Goal: Task Accomplishment & Management: Use online tool/utility

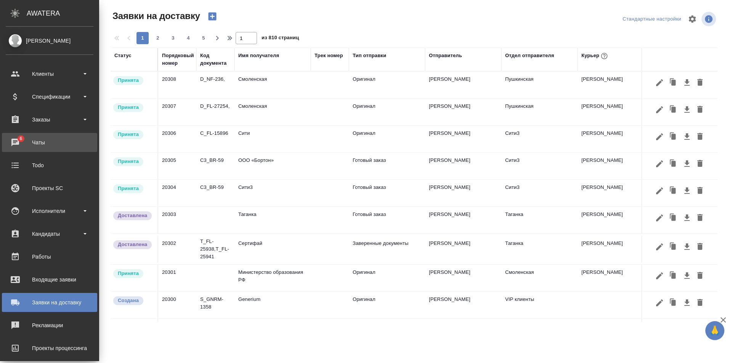
click at [47, 141] on div "Чаты" at bounding box center [50, 142] width 88 height 11
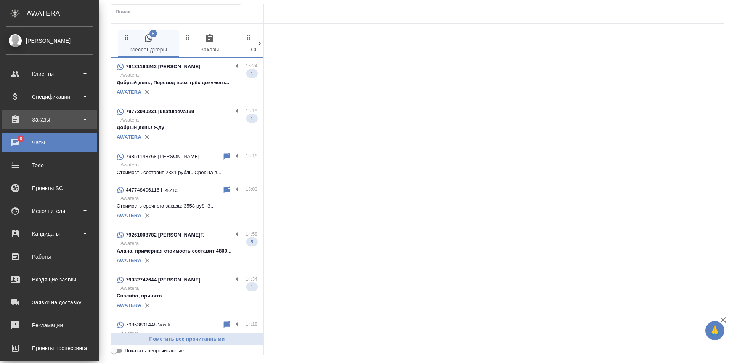
click at [53, 124] on div "Заказы" at bounding box center [50, 119] width 88 height 11
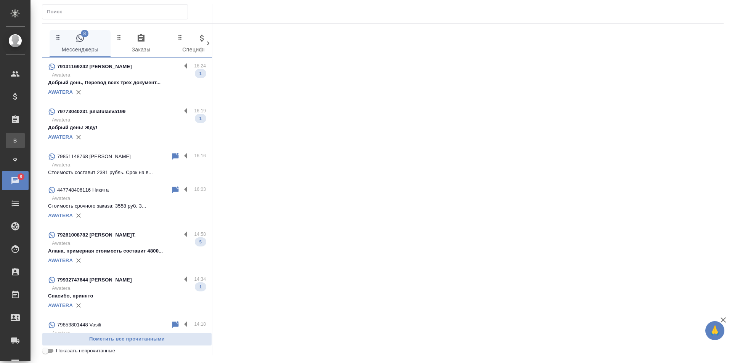
click at [25, 136] on link "В Все заказы" at bounding box center [15, 140] width 19 height 15
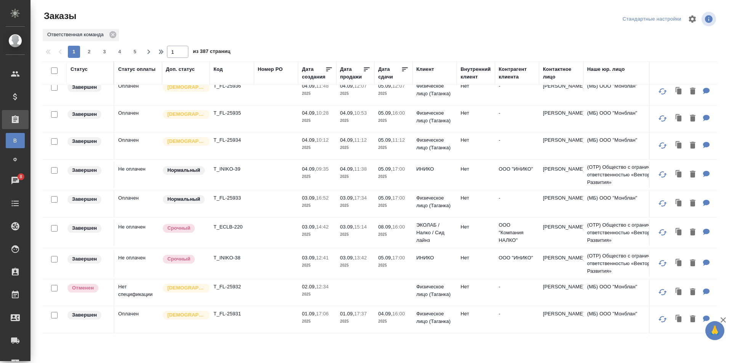
scroll to position [419, 0]
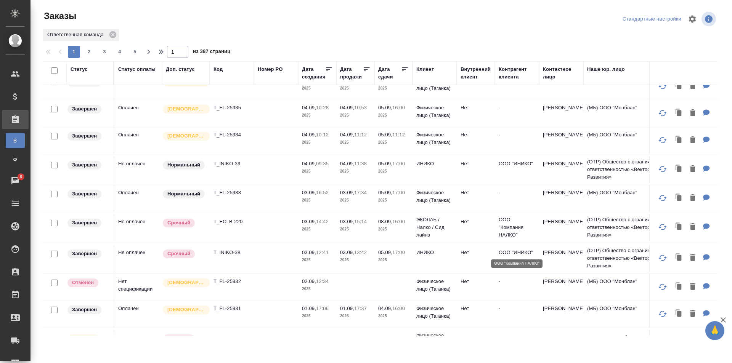
click at [510, 235] on p "ООО "Компания НАЛКО"" at bounding box center [517, 227] width 37 height 23
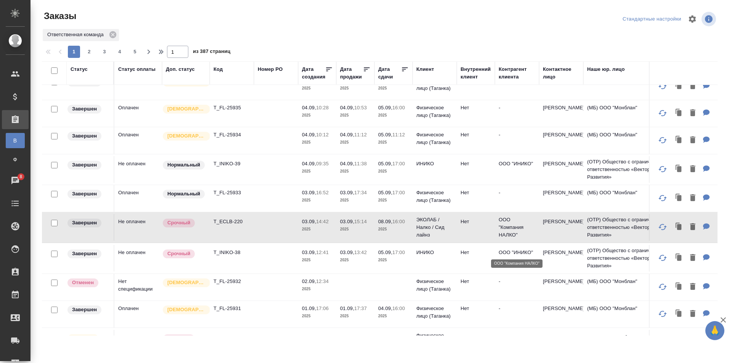
click at [506, 239] on p "ООО "Компания НАЛКО"" at bounding box center [517, 227] width 37 height 23
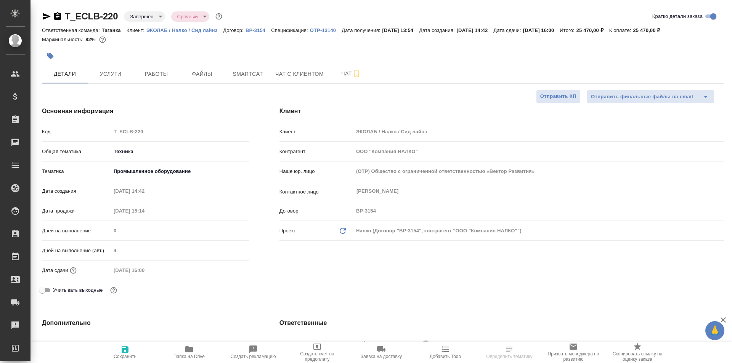
select select "RU"
click at [207, 31] on p "ЭКОЛАБ / Налко / Сид лайнз" at bounding box center [184, 30] width 77 height 6
select select "RU"
type textarea "x"
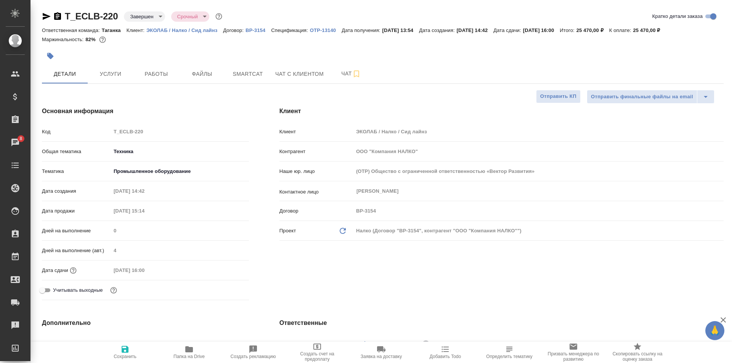
type textarea "x"
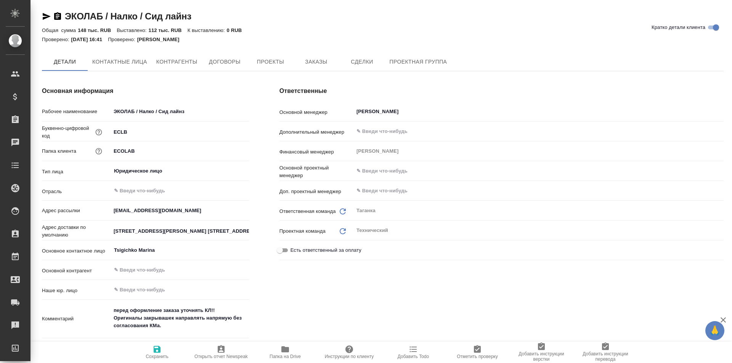
type textarea "x"
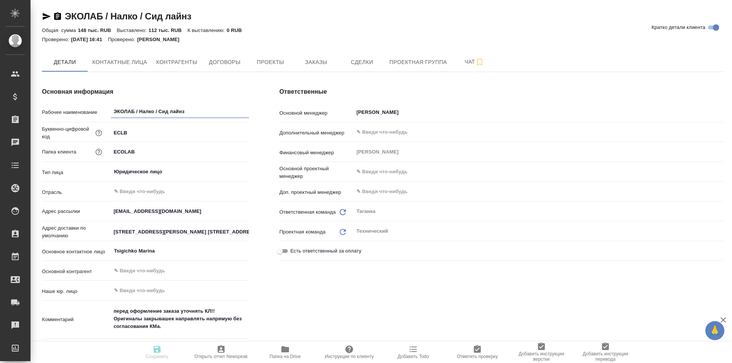
type textarea "x"
click at [188, 56] on button "Контрагенты" at bounding box center [177, 62] width 50 height 19
type textarea "x"
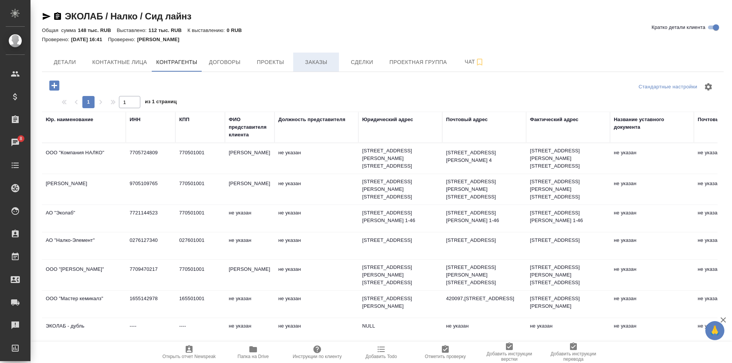
click at [313, 60] on span "Заказы" at bounding box center [316, 63] width 37 height 10
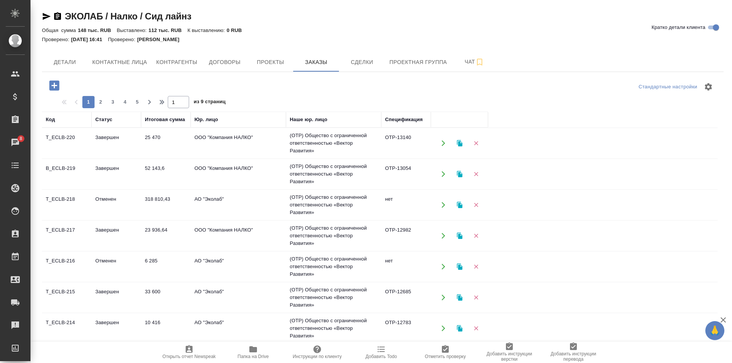
click at [57, 80] on icon "button" at bounding box center [54, 85] width 13 height 13
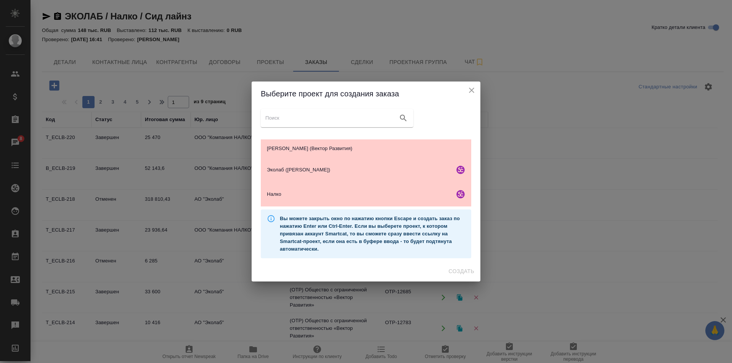
click at [304, 119] on input "search google maps" at bounding box center [330, 118] width 130 height 11
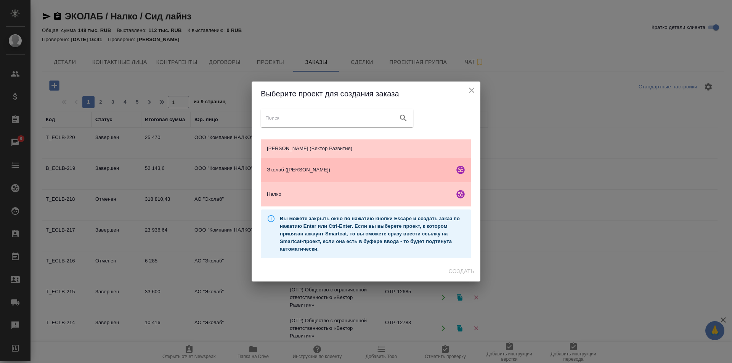
click at [352, 178] on div "Эколаб (Вектор Развития)" at bounding box center [366, 170] width 210 height 24
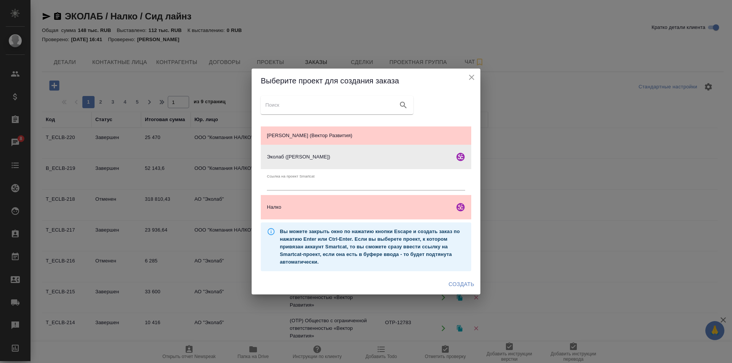
click at [334, 185] on input "text" at bounding box center [366, 185] width 198 height 11
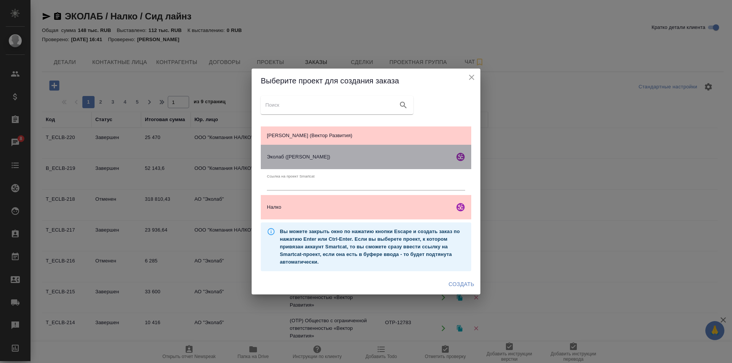
click at [348, 155] on span "Эколаб (Вектор Развития)" at bounding box center [359, 157] width 185 height 8
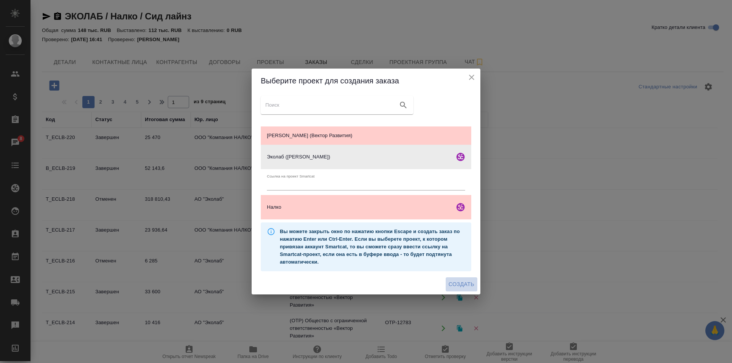
click at [461, 287] on span "Создать" at bounding box center [462, 285] width 26 height 10
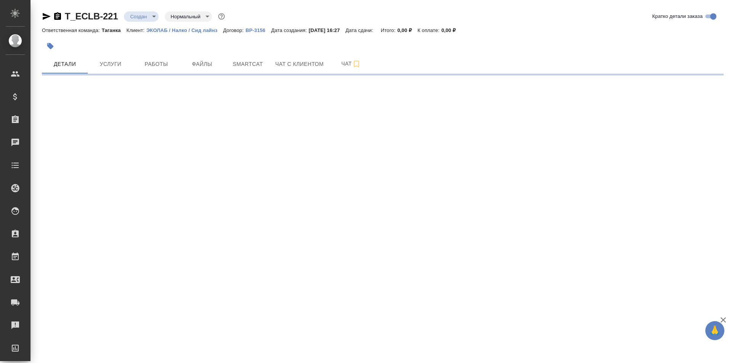
select select "RU"
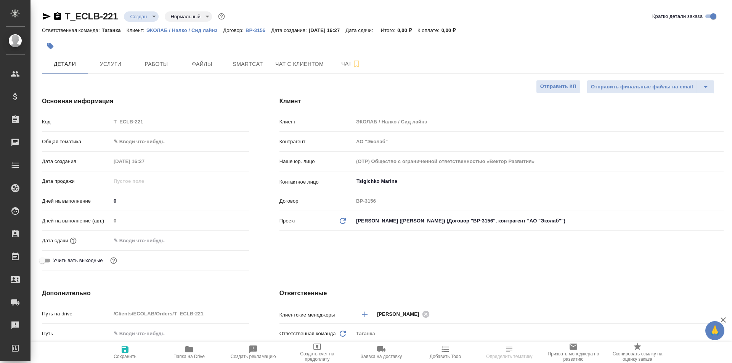
type textarea "x"
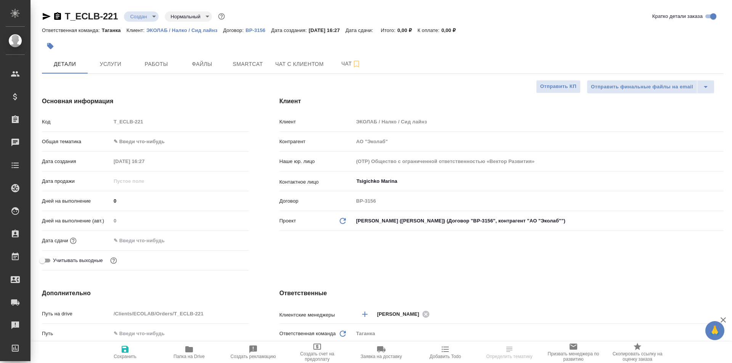
type textarea "x"
click at [153, 141] on body "🙏 .cls-1 fill:#fff; AWATERA Galisheva Mariya Клиенты Спецификации Заказы 8 Чаты…" at bounding box center [366, 181] width 732 height 363
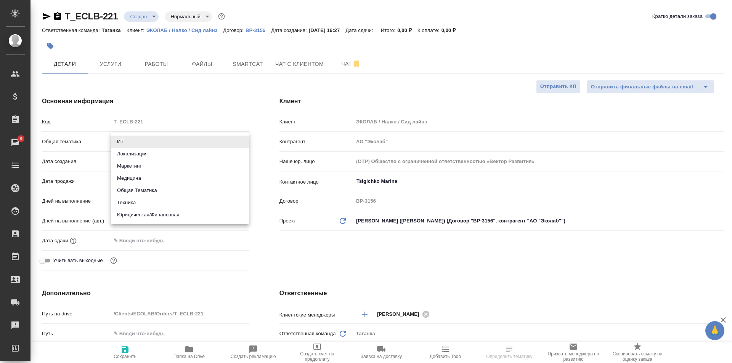
click at [166, 124] on div at bounding box center [366, 181] width 732 height 363
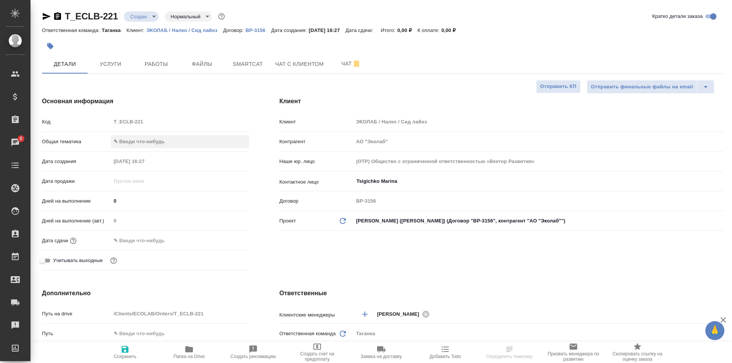
scroll to position [38, 0]
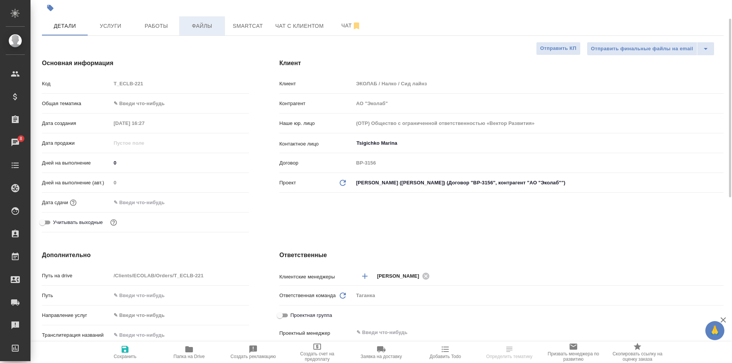
click at [193, 31] on button "Файлы" at bounding box center [202, 25] width 46 height 19
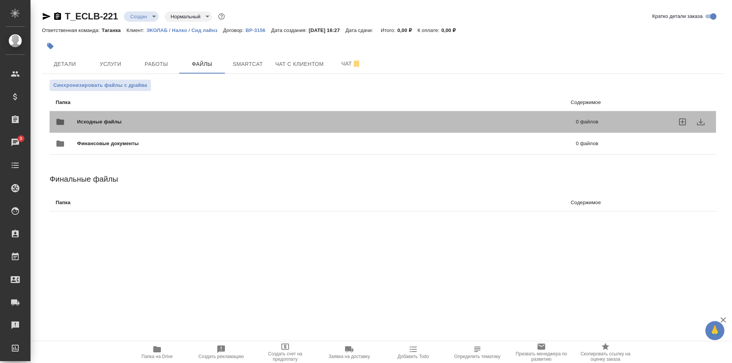
click at [181, 111] on div "Исходные файлы 0 файлов" at bounding box center [327, 122] width 558 height 34
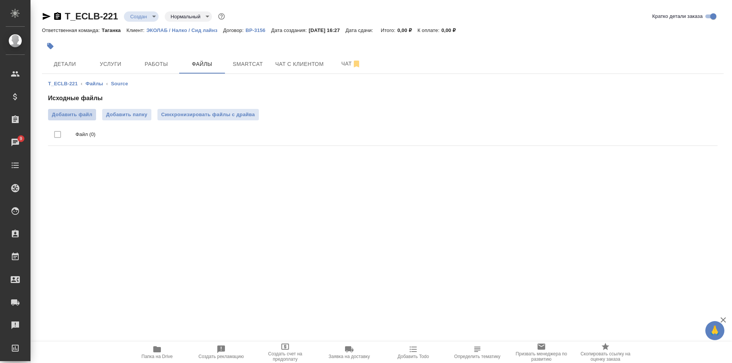
click at [88, 116] on span "Добавить файл" at bounding box center [72, 115] width 40 height 8
click at [0, 0] on input "Добавить файл" at bounding box center [0, 0] width 0 height 0
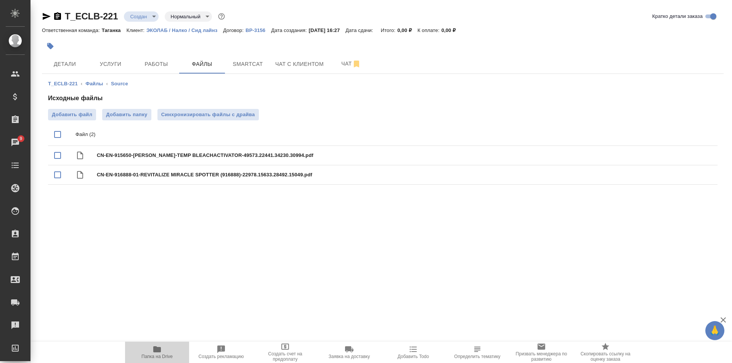
click at [164, 349] on span "Папка на Drive" at bounding box center [157, 352] width 55 height 14
click at [149, 16] on body "🙏 .cls-1 fill:#fff; AWATERA Galisheva Mariya Клиенты Спецификации Заказы 9 Чаты…" at bounding box center [366, 181] width 732 height 363
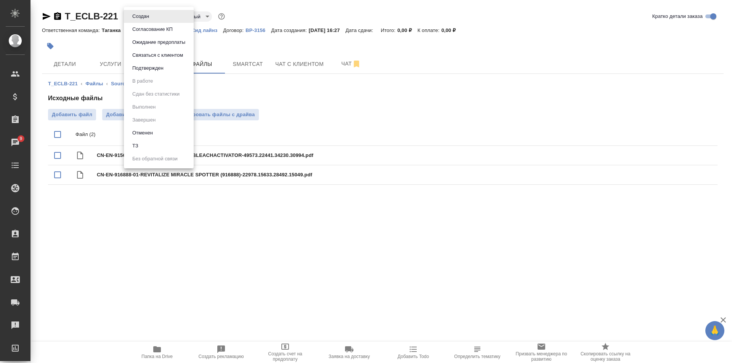
click at [162, 146] on li "ТЗ" at bounding box center [159, 146] width 70 height 13
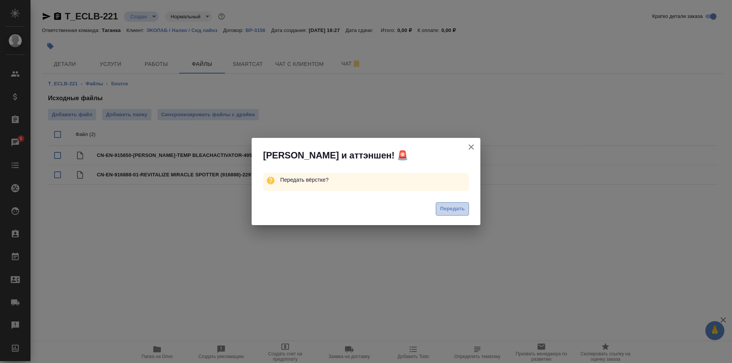
click at [446, 211] on span "Передать" at bounding box center [452, 209] width 25 height 9
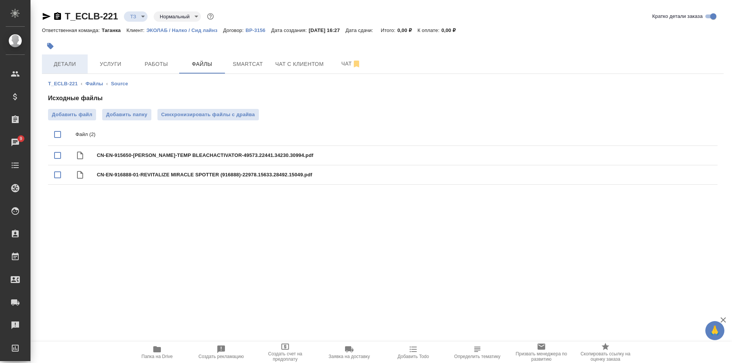
click at [72, 59] on span "Детали" at bounding box center [65, 64] width 37 height 10
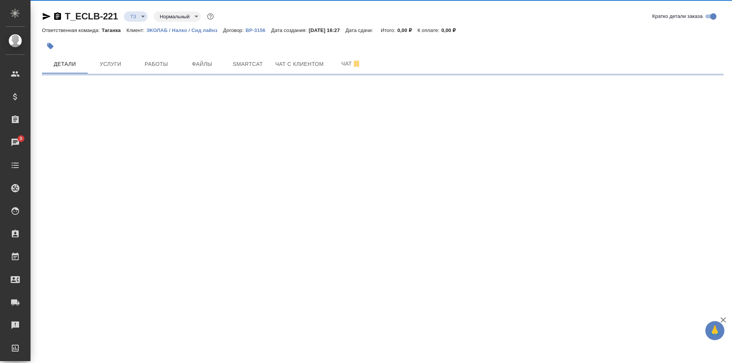
select select "RU"
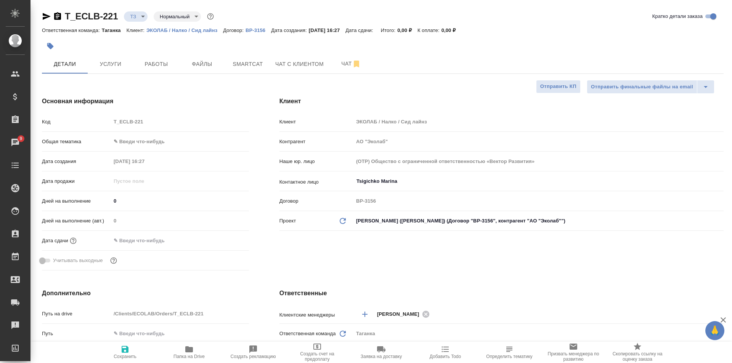
type textarea "x"
click at [169, 31] on p "ЭКОЛАБ / Налко / Сид лайнз" at bounding box center [184, 30] width 77 height 6
type textarea "x"
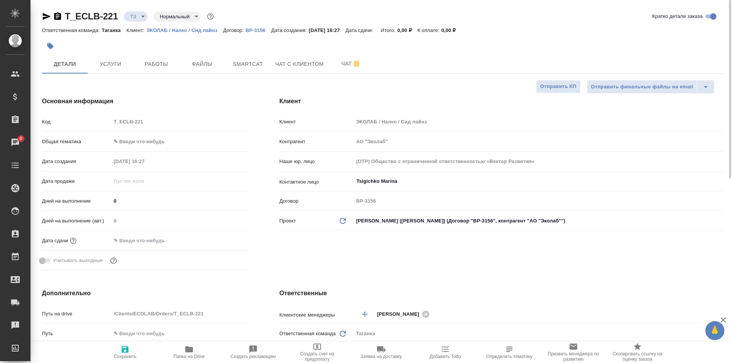
type textarea "x"
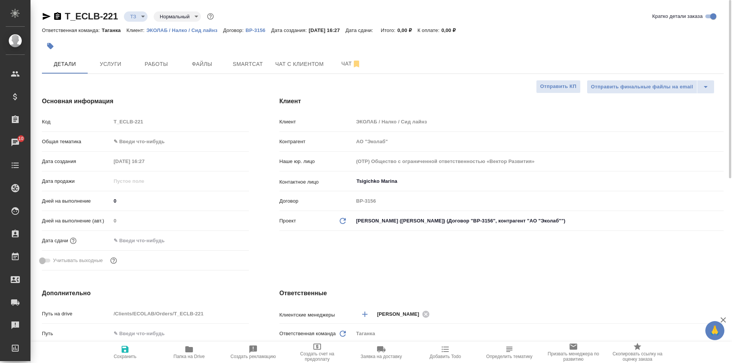
click at [161, 139] on body "🙏 .cls-1 fill:#fff; AWATERA Galisheva Mariya Клиенты Спецификации Заказы 10 Чат…" at bounding box center [366, 181] width 732 height 363
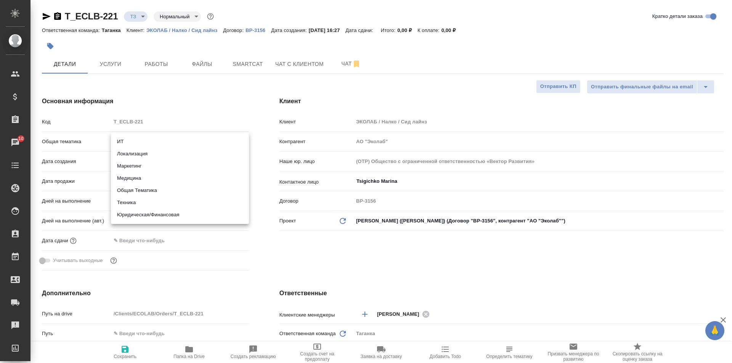
click at [183, 199] on li "Техника" at bounding box center [180, 203] width 138 height 12
type input "tech"
type textarea "x"
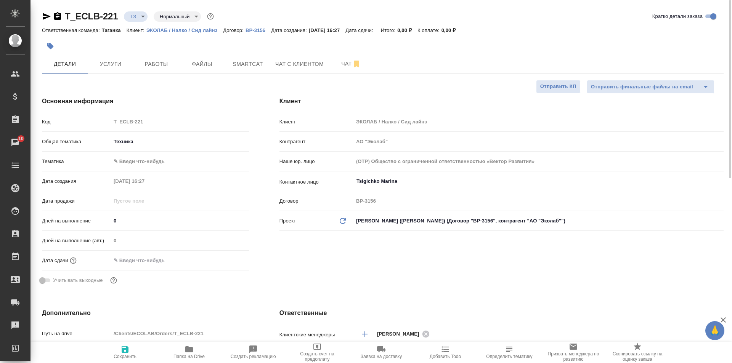
click at [159, 159] on body "🙏 .cls-1 fill:#fff; AWATERA Galisheva Mariya Клиенты Спецификации Заказы 10 Чат…" at bounding box center [366, 181] width 732 height 363
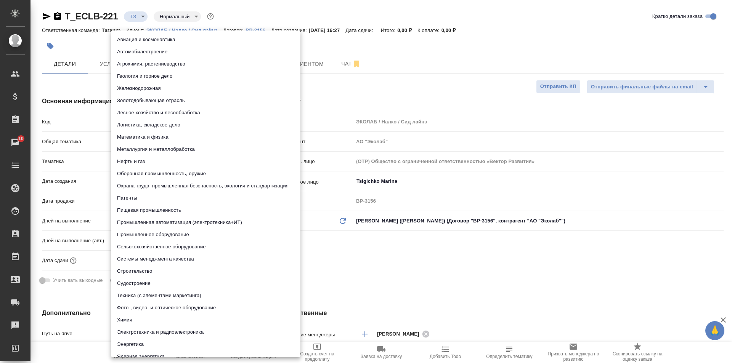
type textarea "x"
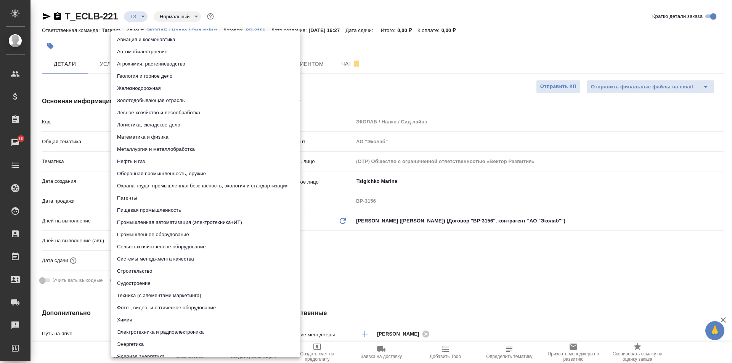
type textarea "x"
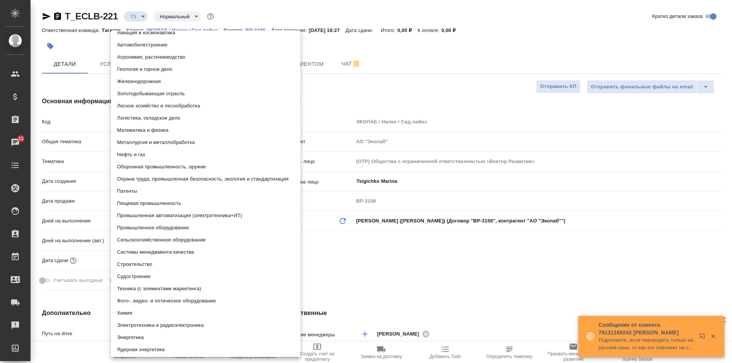
scroll to position [9, 0]
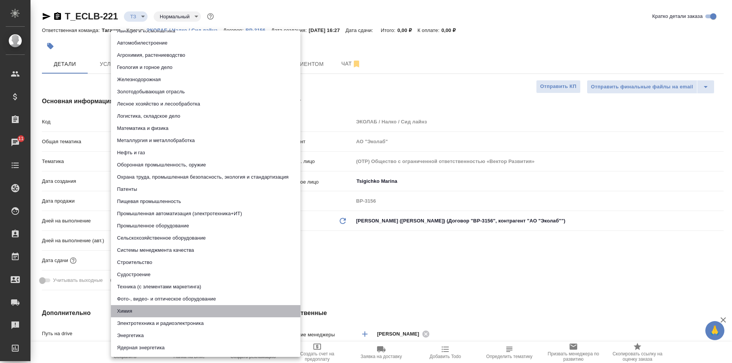
click at [224, 313] on li "Химия" at bounding box center [205, 311] width 189 height 12
type textarea "x"
type input "5a8b8b956a9677013d343d8b"
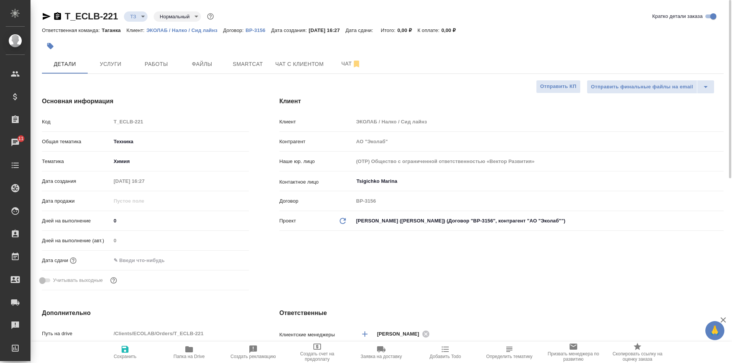
click at [190, 165] on body "🙏 .cls-1 fill:#fff; AWATERA Galisheva Mariya Клиенты Спецификации Заказы 11 Чат…" at bounding box center [366, 181] width 732 height 363
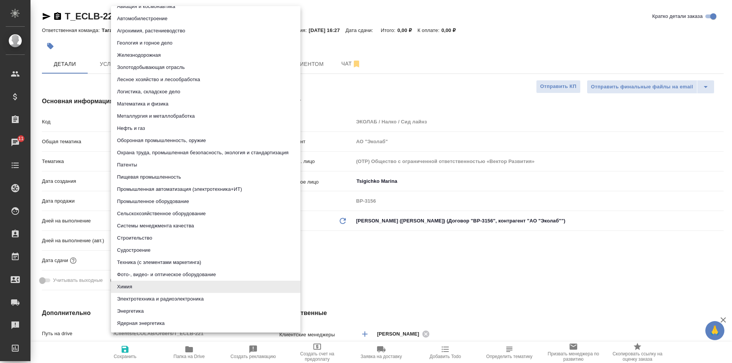
click at [146, 291] on li "Химия" at bounding box center [205, 287] width 189 height 12
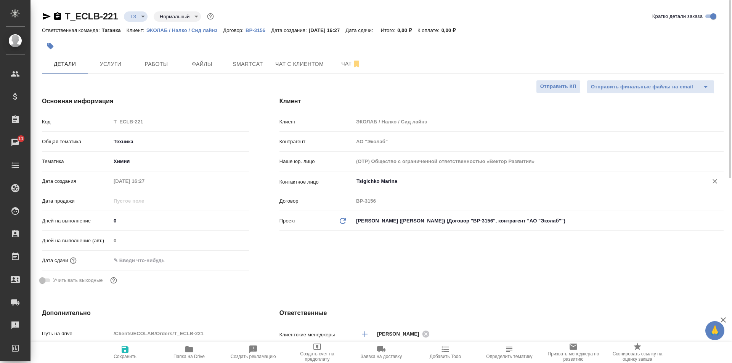
click at [374, 181] on input "Tsigichko Marina" at bounding box center [526, 181] width 340 height 9
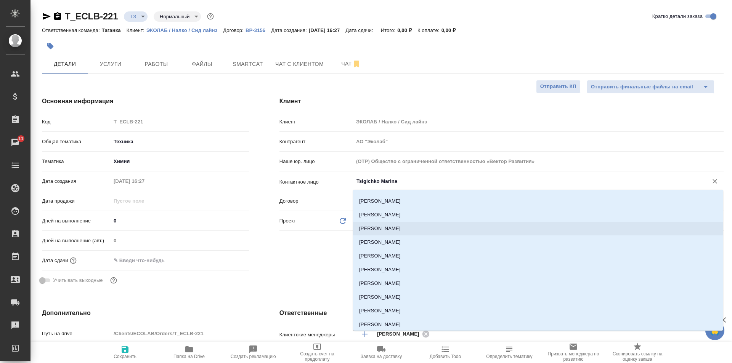
scroll to position [38, 0]
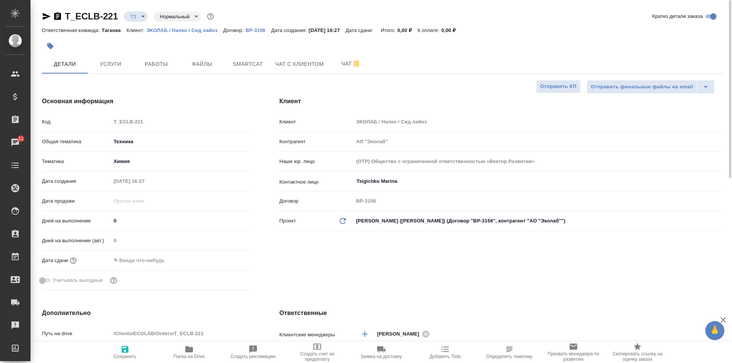
type textarea "x"
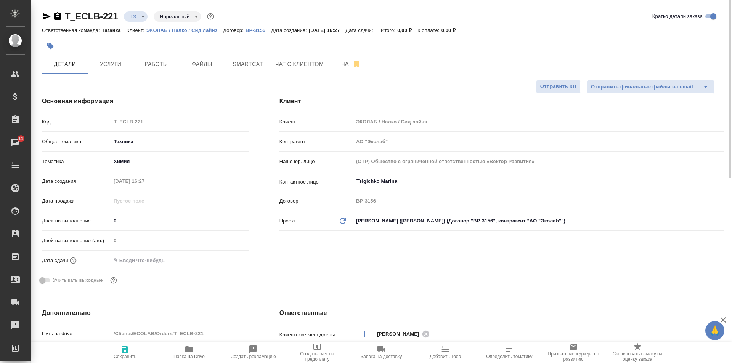
type textarea "x"
click at [372, 180] on input "Tsigichko Marina" at bounding box center [526, 181] width 340 height 9
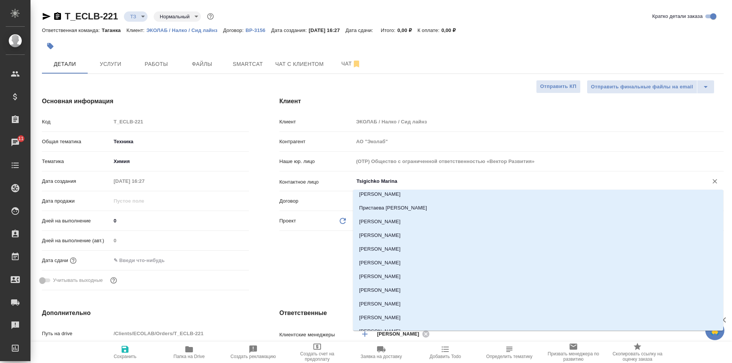
scroll to position [712, 0]
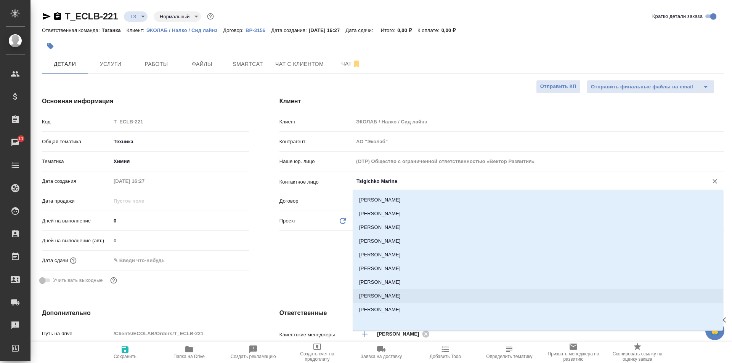
click at [382, 295] on li "Берсанова Бэлла" at bounding box center [538, 296] width 370 height 14
type input "Берсанова Бэлла"
type textarea "x"
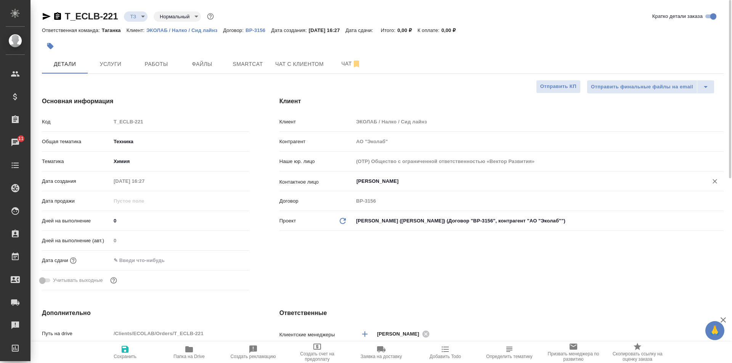
type textarea "x"
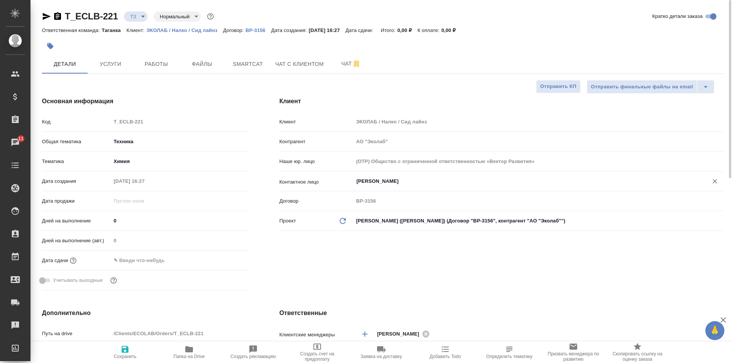
type textarea "x"
click at [117, 62] on span "Услуги" at bounding box center [110, 64] width 37 height 10
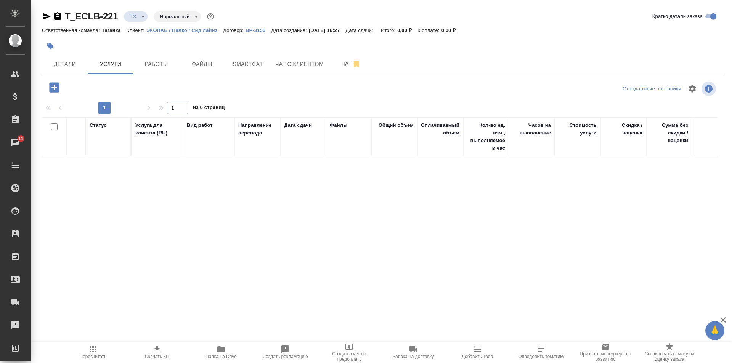
click at [52, 89] on icon "button" at bounding box center [54, 87] width 10 height 10
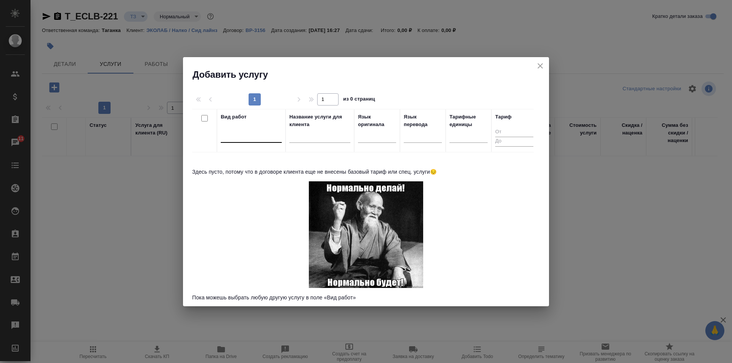
click at [240, 137] on div at bounding box center [251, 135] width 61 height 11
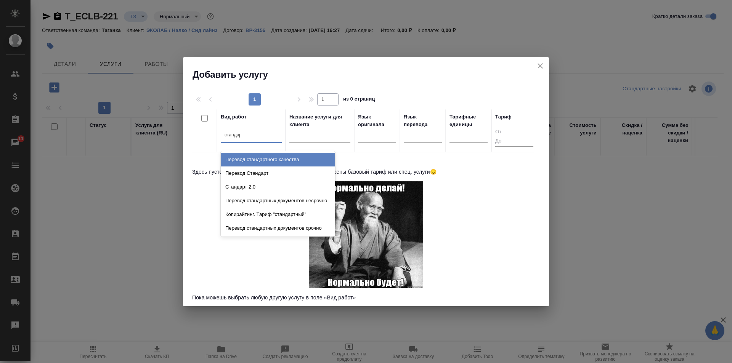
type input "стандарт"
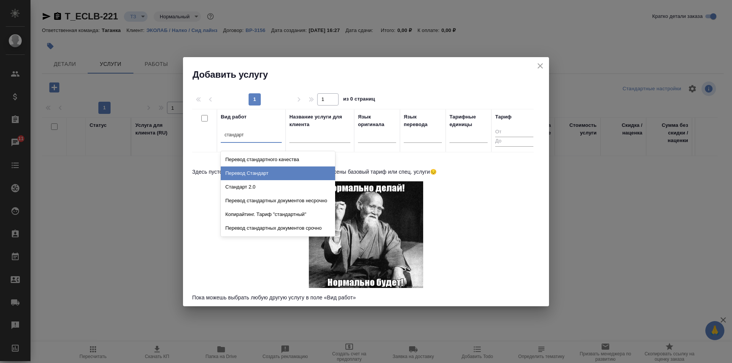
click at [257, 175] on div "Перевод Стандарт" at bounding box center [278, 174] width 114 height 14
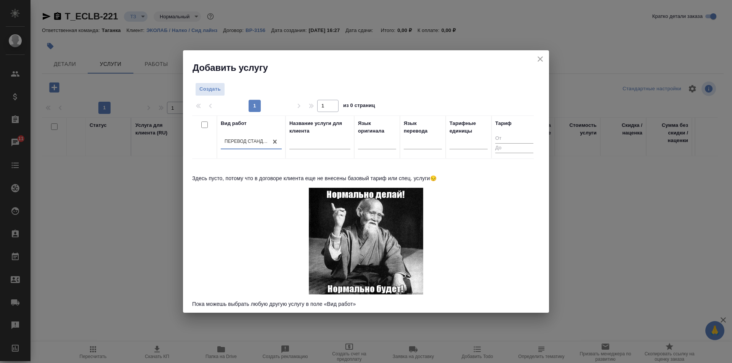
click at [299, 143] on input "text" at bounding box center [319, 145] width 61 height 10
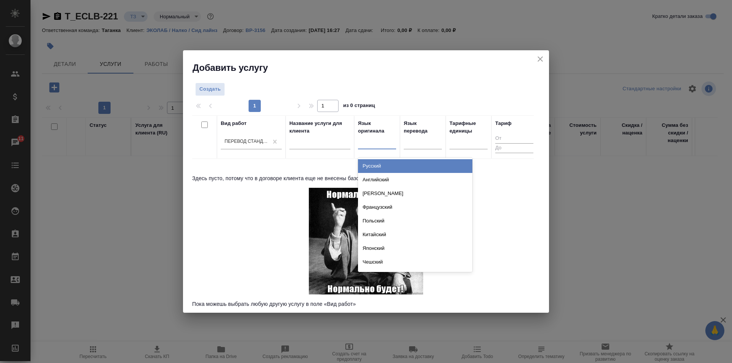
click at [359, 144] on div at bounding box center [377, 141] width 38 height 11
click at [387, 161] on div "Русский" at bounding box center [415, 166] width 114 height 14
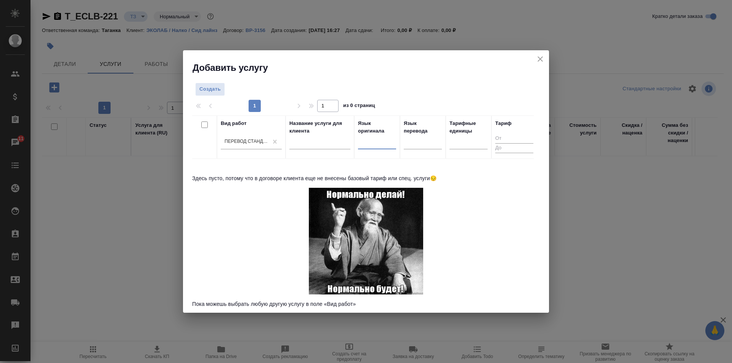
click at [380, 144] on div at bounding box center [377, 141] width 38 height 11
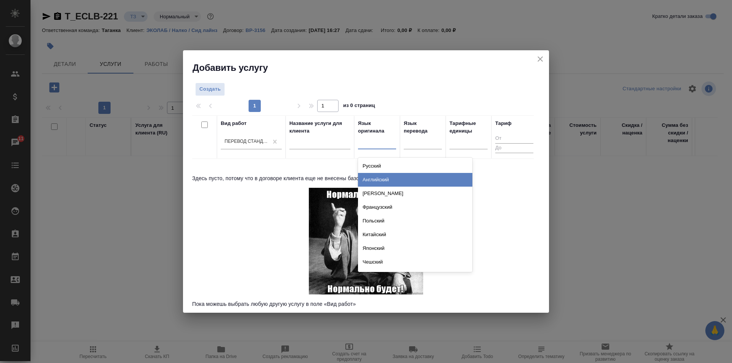
click at [400, 175] on div "Английский" at bounding box center [415, 180] width 114 height 14
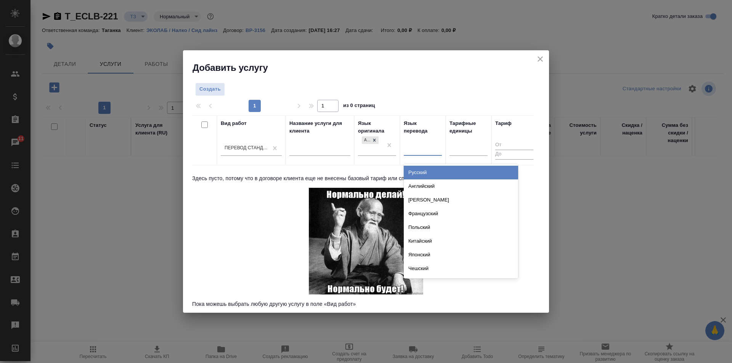
click at [417, 144] on div at bounding box center [423, 148] width 38 height 11
click at [422, 170] on div "Русский" at bounding box center [461, 173] width 114 height 14
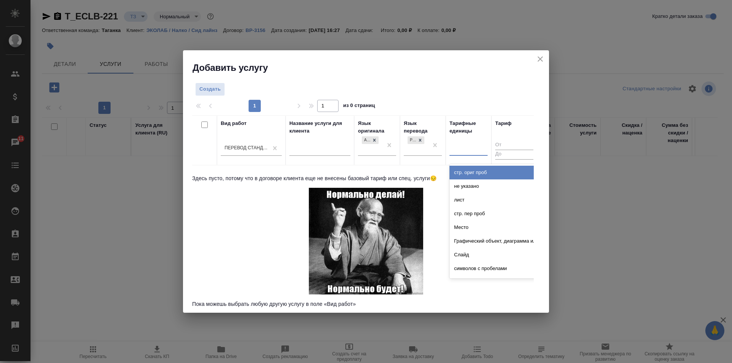
click at [459, 153] on div at bounding box center [469, 148] width 38 height 11
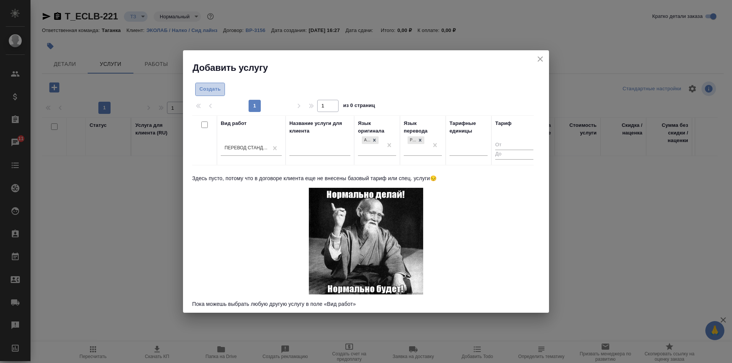
click at [217, 88] on span "Создать" at bounding box center [209, 89] width 21 height 9
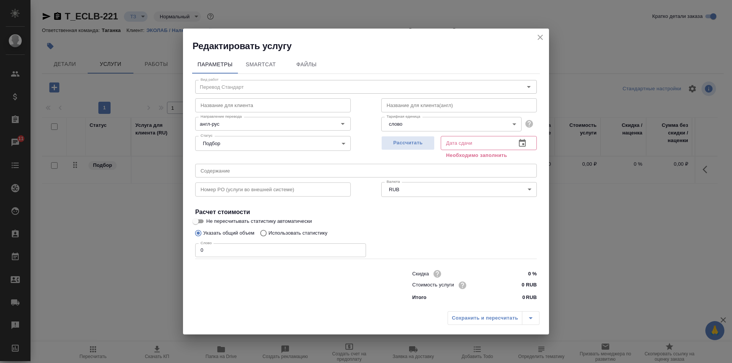
click at [236, 252] on input "0" at bounding box center [280, 251] width 171 height 14
type input "400"
click at [484, 148] on input "text" at bounding box center [475, 143] width 69 height 14
click at [524, 143] on icon "button" at bounding box center [522, 143] width 9 height 9
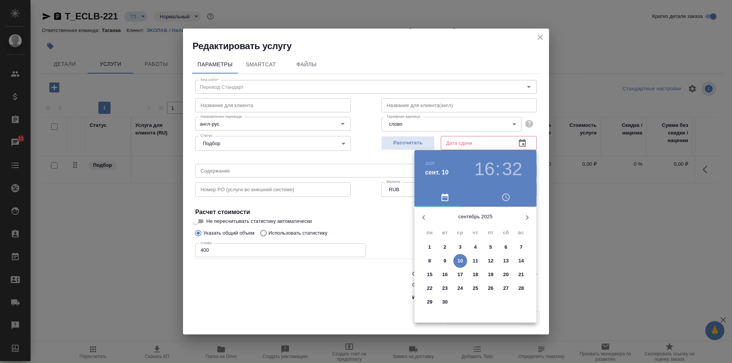
click at [477, 259] on p "11" at bounding box center [476, 261] width 6 height 8
type input "11.09.2025 16:32"
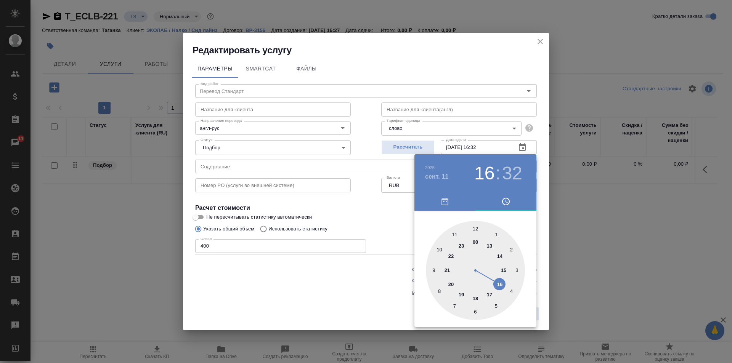
click at [385, 225] on div at bounding box center [366, 181] width 732 height 363
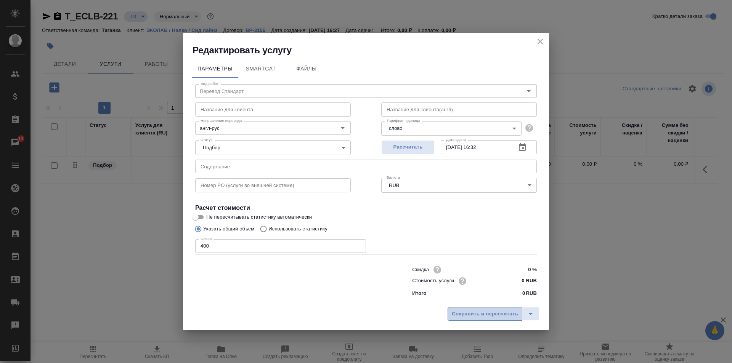
click at [475, 310] on span "Сохранить и пересчитать" at bounding box center [485, 314] width 66 height 9
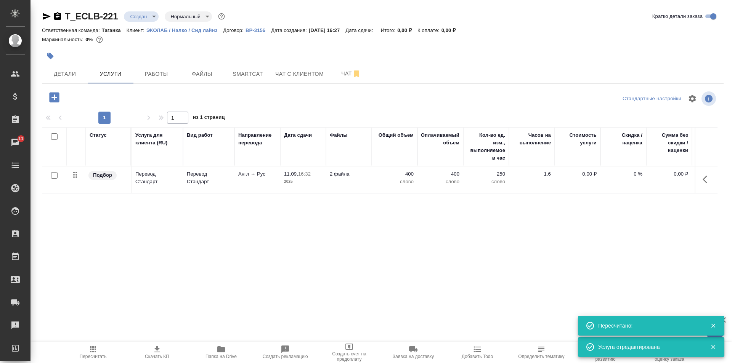
type input "new"
click at [52, 177] on input "checkbox" at bounding box center [54, 175] width 6 height 6
checkbox input "true"
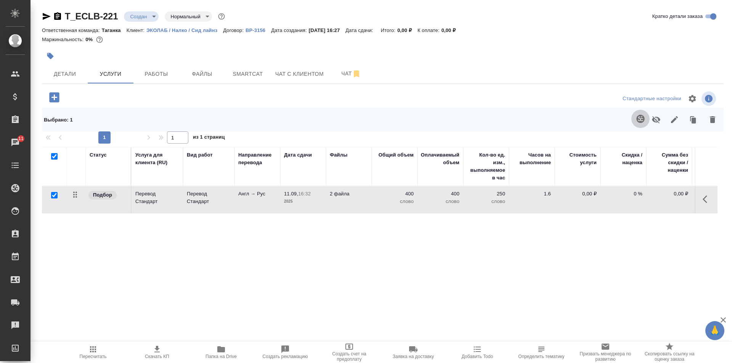
click at [638, 119] on icon "button" at bounding box center [640, 119] width 8 height 8
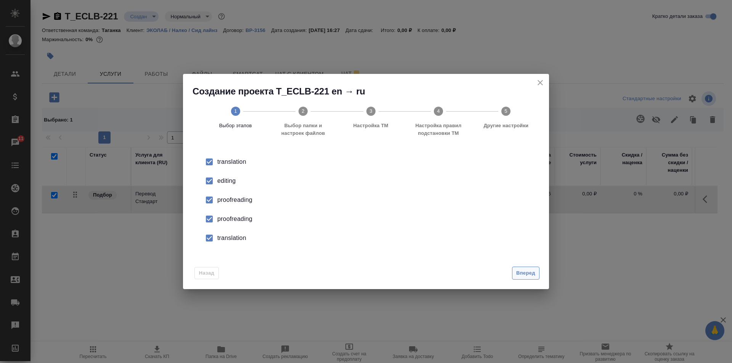
click at [530, 276] on span "Вперед" at bounding box center [525, 273] width 19 height 9
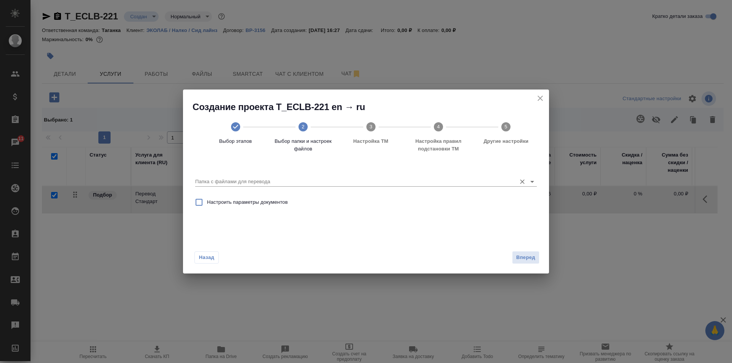
click at [330, 182] on input "Папка с файлами для перевода" at bounding box center [353, 181] width 317 height 9
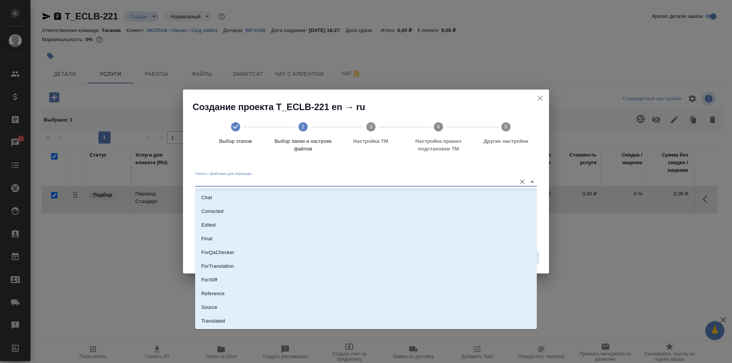
scroll to position [40, 0]
click at [231, 292] on li "Source" at bounding box center [366, 295] width 342 height 14
type input "Source"
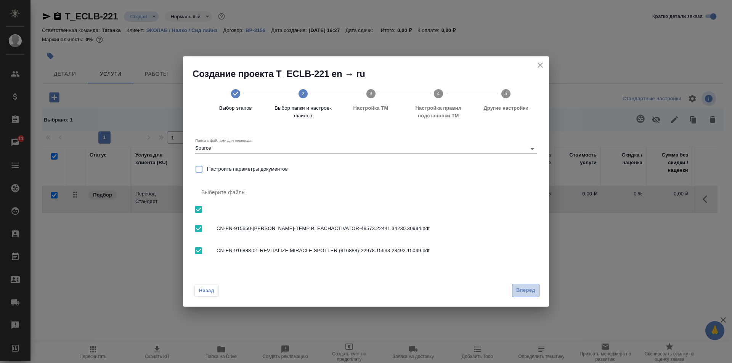
click at [527, 285] on button "Вперед" at bounding box center [525, 290] width 27 height 13
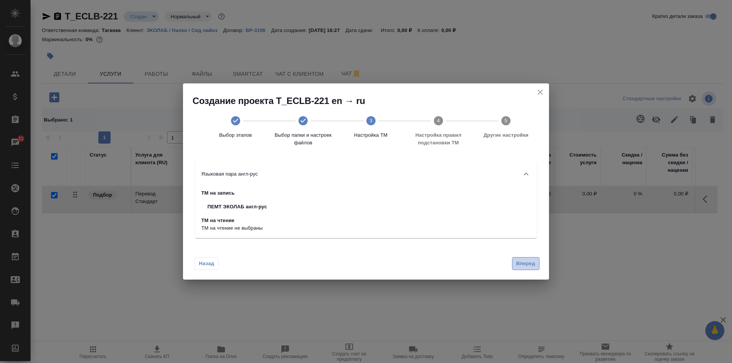
click at [530, 267] on span "Вперед" at bounding box center [525, 264] width 19 height 9
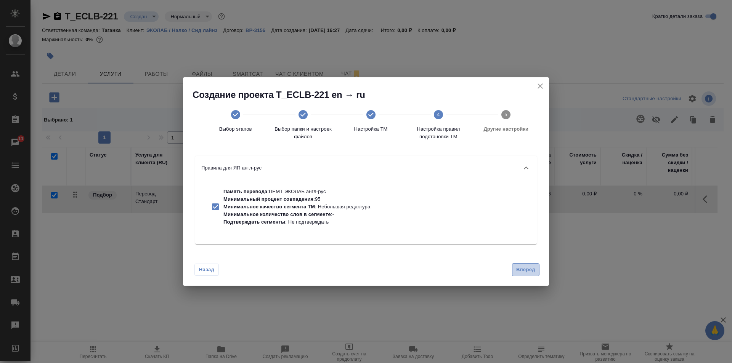
click at [533, 270] on span "Вперед" at bounding box center [525, 270] width 19 height 9
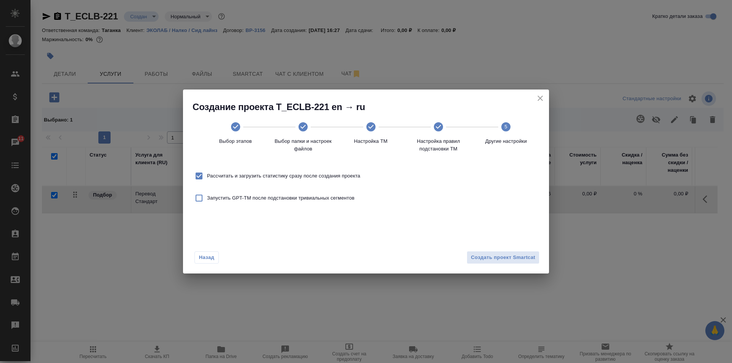
click at [199, 177] on input "Рассчитать и загрузить статистику сразу после создания проекта" at bounding box center [199, 176] width 16 height 16
checkbox input "false"
click at [483, 255] on span "Создать проект Smartcat" at bounding box center [503, 258] width 64 height 9
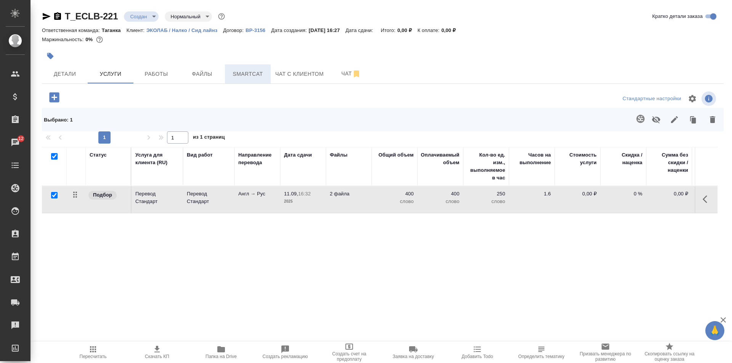
click at [234, 73] on span "Smartcat" at bounding box center [248, 74] width 37 height 10
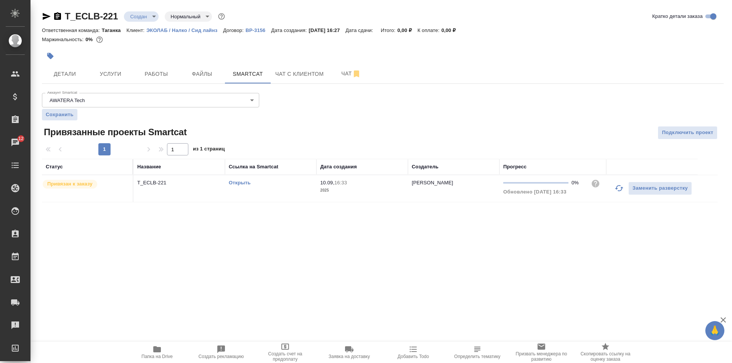
click at [240, 180] on link "Открыть" at bounding box center [240, 183] width 22 height 6
click at [112, 72] on span "Услуги" at bounding box center [110, 74] width 37 height 10
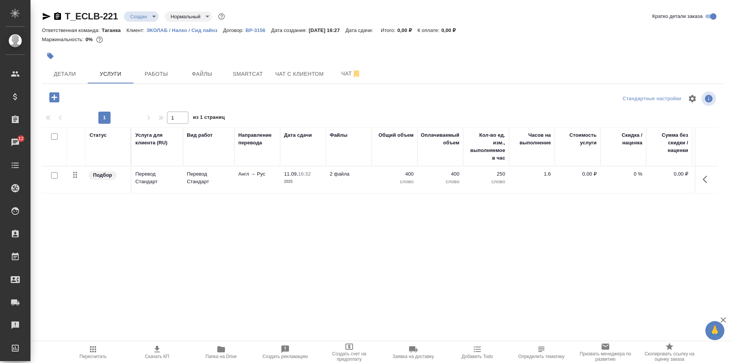
click at [408, 174] on p "400" at bounding box center [395, 174] width 38 height 8
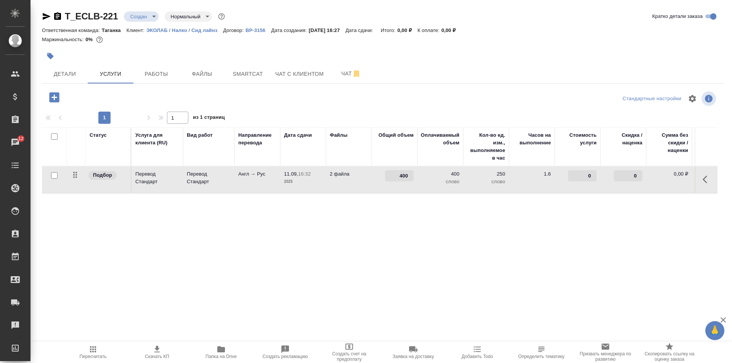
click at [408, 174] on input "400" at bounding box center [399, 175] width 29 height 11
click at [401, 189] on td "400" at bounding box center [395, 180] width 46 height 27
click at [400, 186] on td "400" at bounding box center [395, 180] width 46 height 27
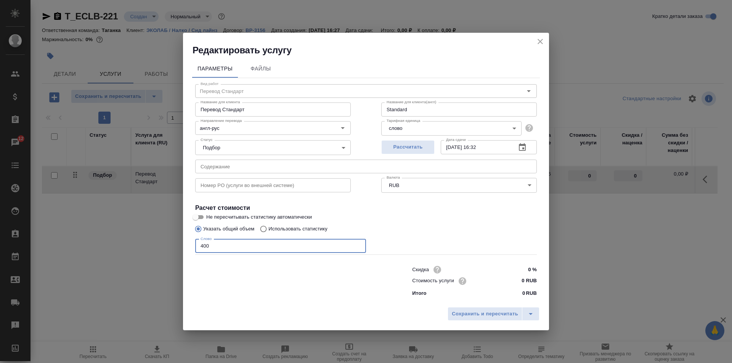
click at [262, 240] on input "400" at bounding box center [280, 246] width 171 height 14
type input "4"
type input "3400"
click at [496, 318] on span "Сохранить и пересчитать" at bounding box center [485, 314] width 66 height 9
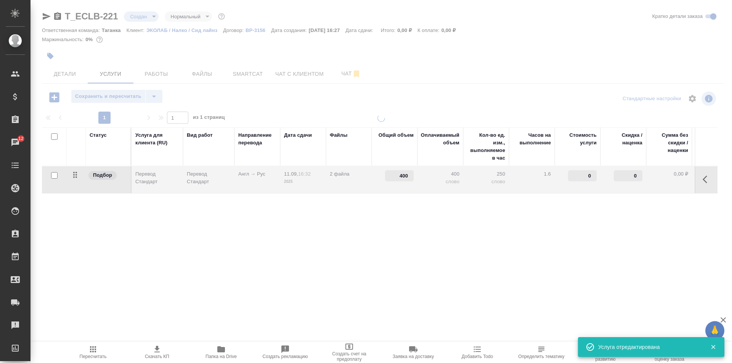
type input "3400"
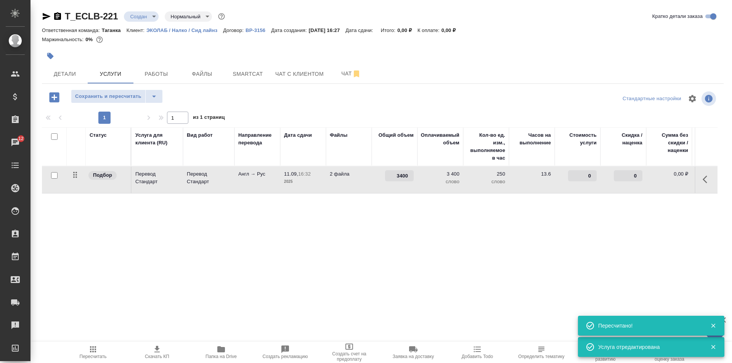
click at [515, 187] on td "13.6" at bounding box center [532, 180] width 46 height 27
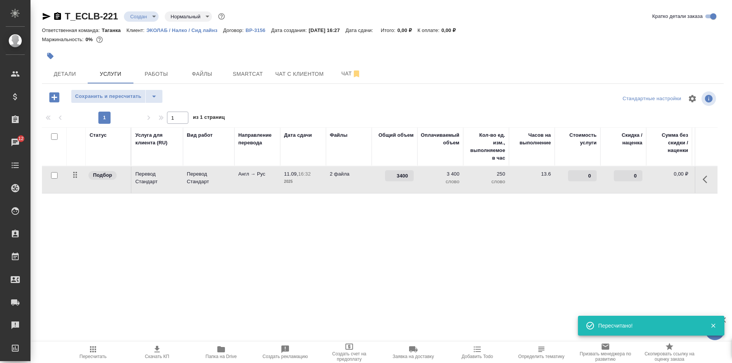
click at [515, 187] on td "13.6" at bounding box center [532, 180] width 46 height 27
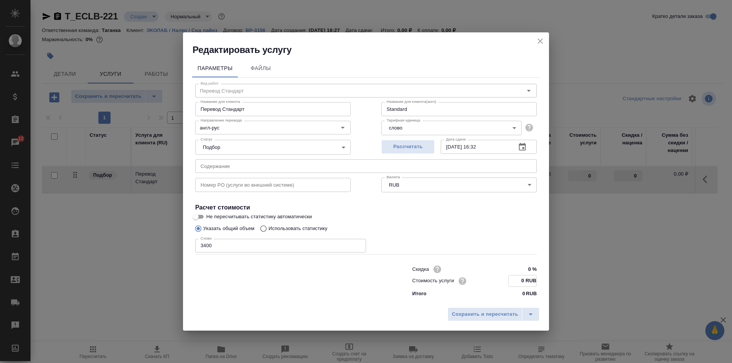
click at [521, 281] on input "0 RUB" at bounding box center [523, 281] width 28 height 11
type input "2 RUB"
type input "2.2 RUB"
click at [491, 311] on span "Сохранить и пересчитать" at bounding box center [485, 314] width 66 height 9
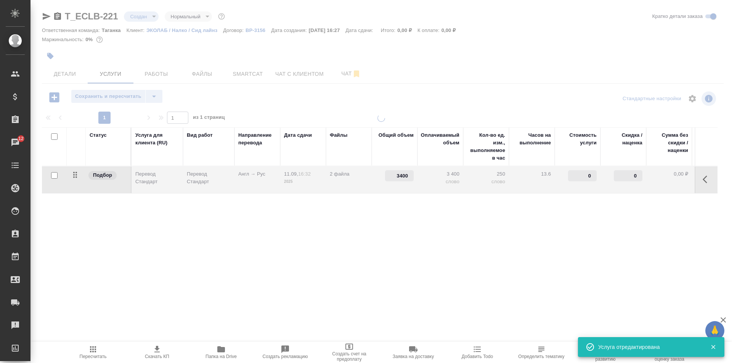
type input "2.2"
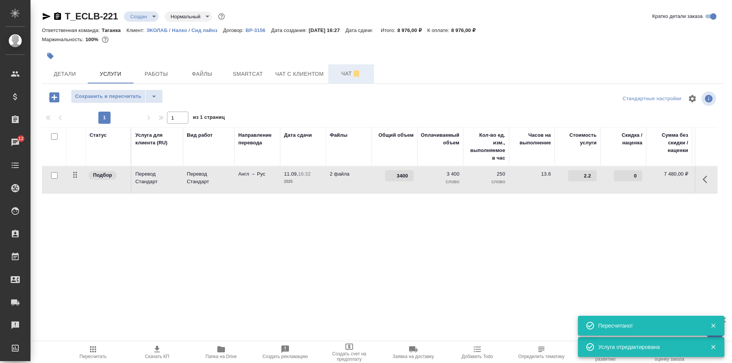
click at [340, 69] on span "Чат" at bounding box center [351, 74] width 37 height 10
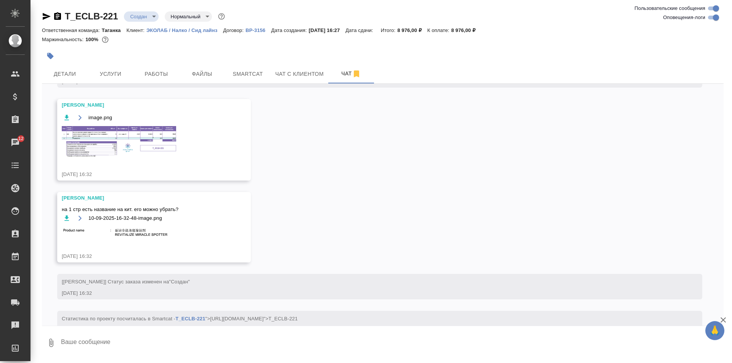
scroll to position [116, 0]
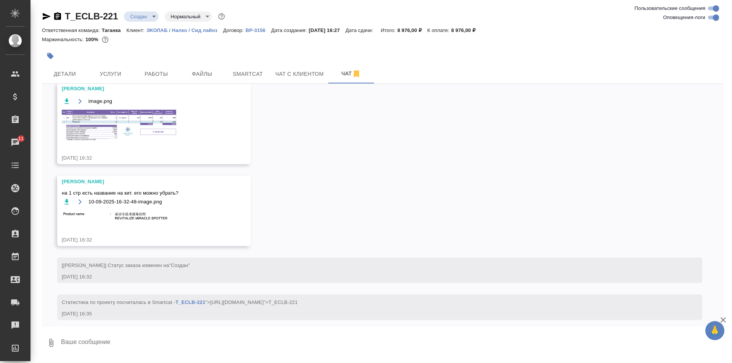
click at [93, 122] on img at bounding box center [119, 125] width 114 height 31
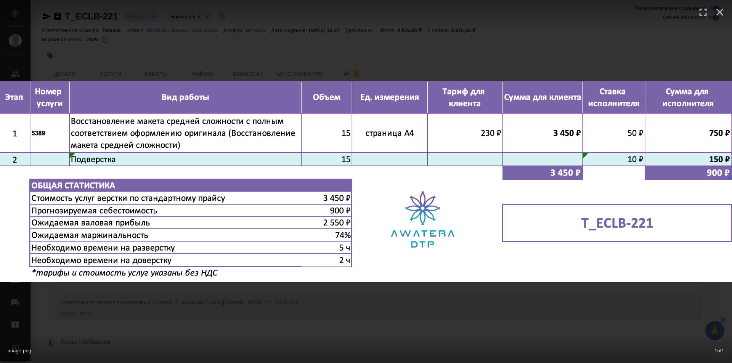
click at [270, 37] on div "image.png 1 of 1" at bounding box center [366, 181] width 732 height 363
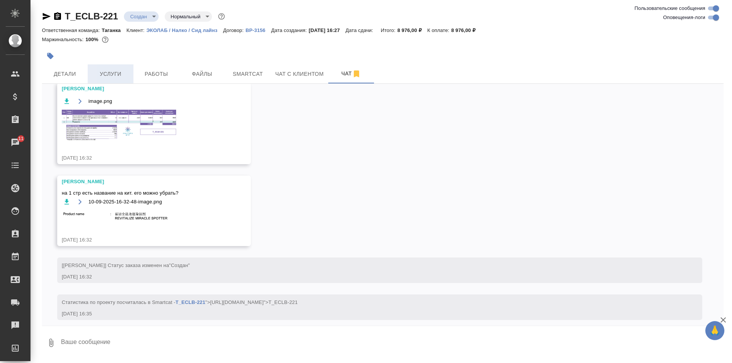
click at [128, 74] on span "Услуги" at bounding box center [110, 74] width 37 height 10
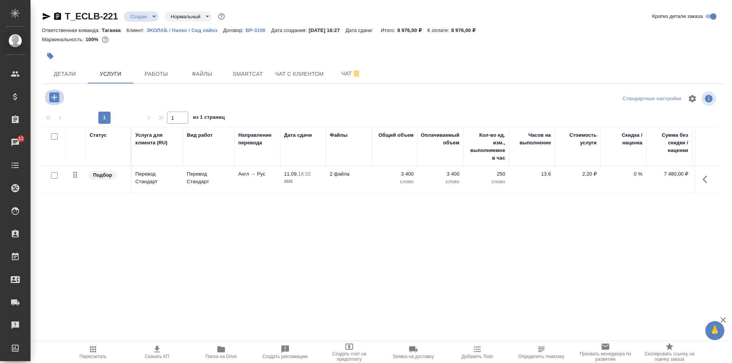
click at [55, 93] on icon "button" at bounding box center [54, 97] width 10 height 10
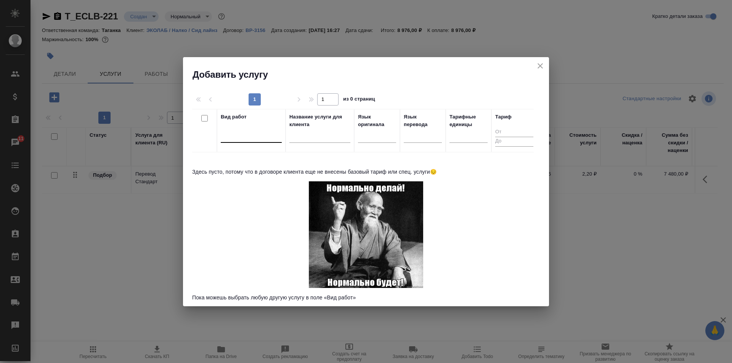
click at [262, 139] on div at bounding box center [251, 135] width 61 height 11
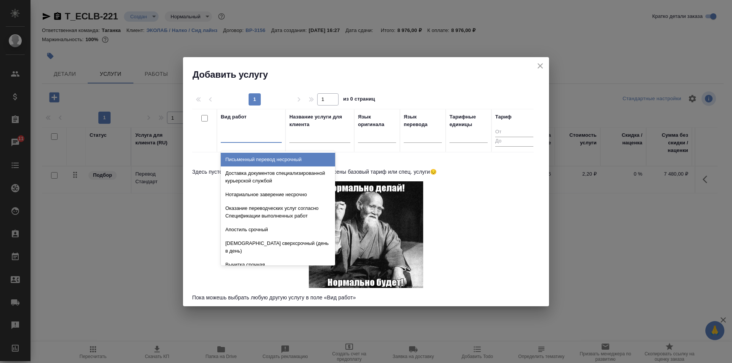
click at [543, 66] on icon "close" at bounding box center [540, 65] width 9 height 9
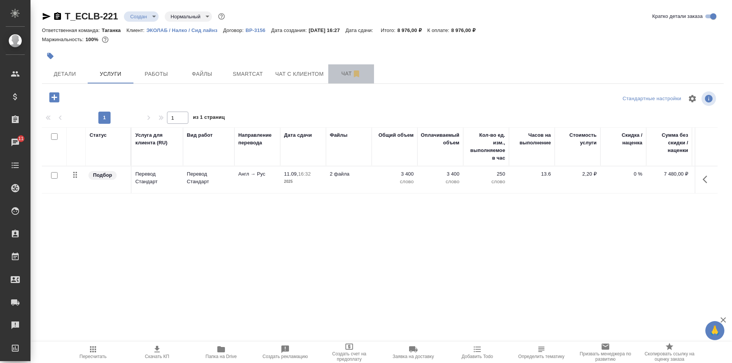
click at [340, 70] on span "Чат" at bounding box center [351, 74] width 37 height 10
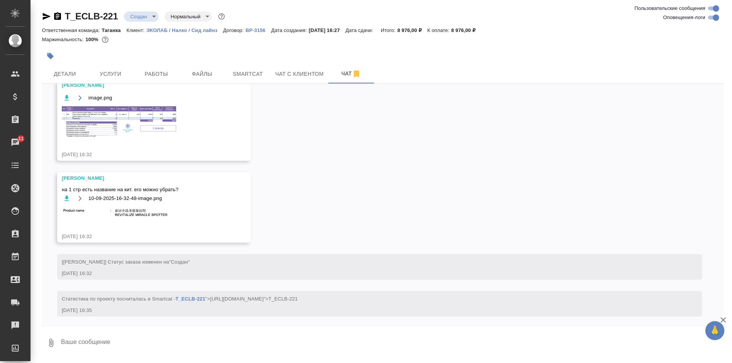
scroll to position [122, 0]
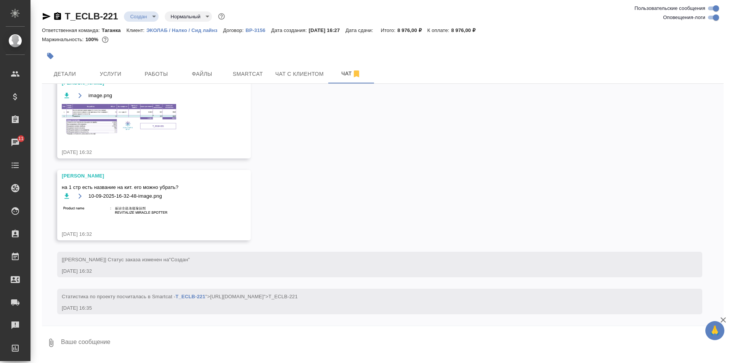
click at [106, 123] on img at bounding box center [119, 119] width 114 height 31
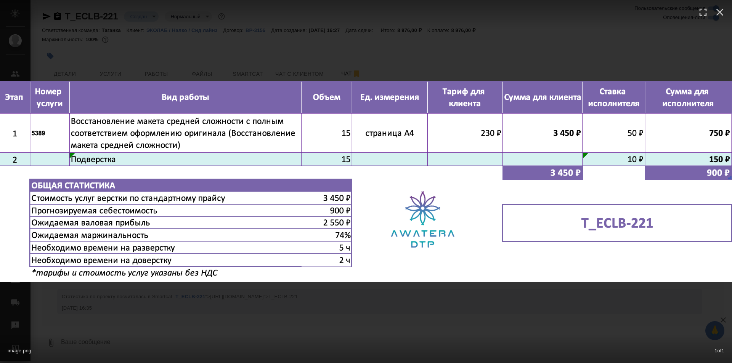
click at [393, 58] on div "image.png 1 of 1" at bounding box center [366, 181] width 732 height 363
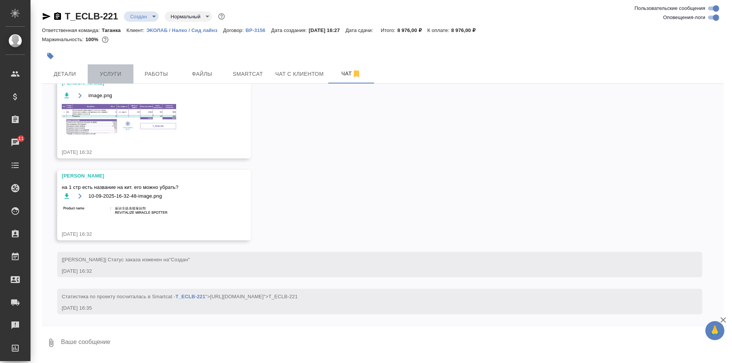
click at [109, 79] on button "Услуги" at bounding box center [111, 73] width 46 height 19
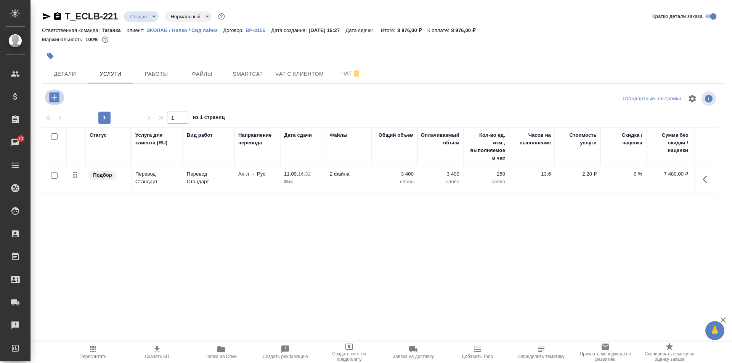
click at [59, 95] on icon "button" at bounding box center [54, 97] width 10 height 10
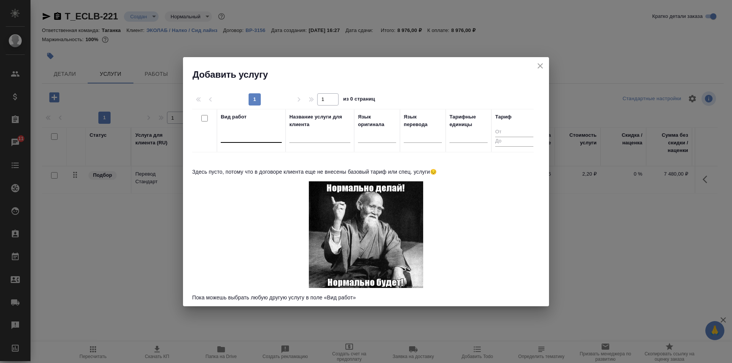
click at [243, 130] on div at bounding box center [251, 135] width 61 height 11
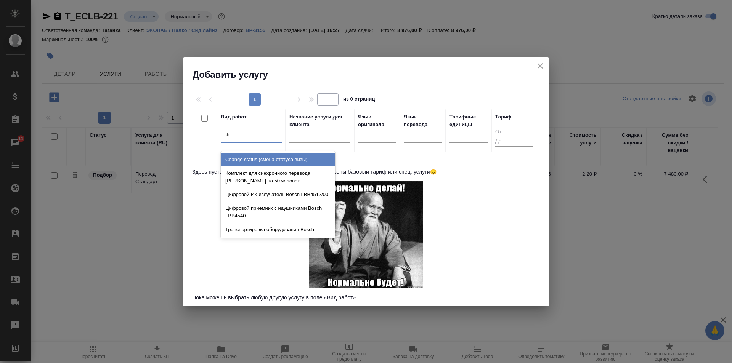
type input "c"
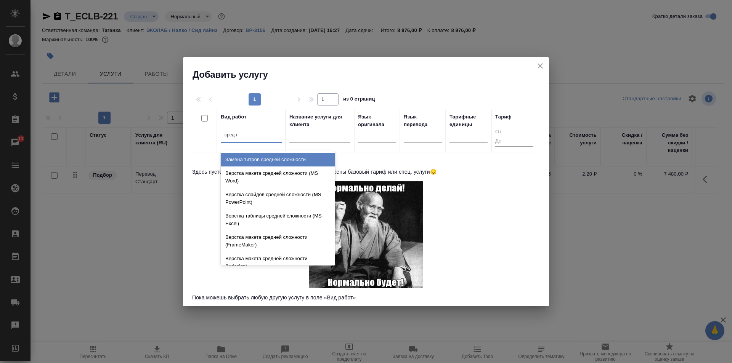
type input "средне"
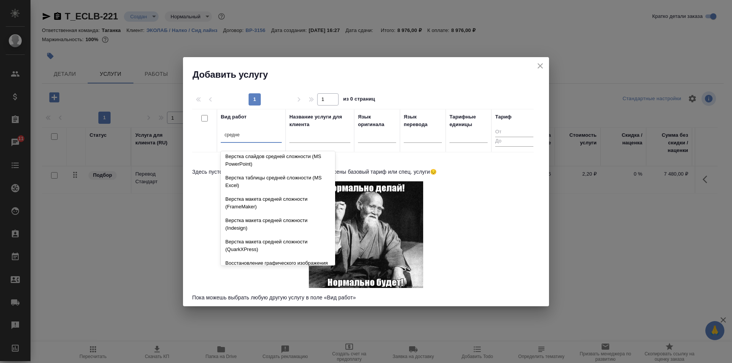
scroll to position [81, 0]
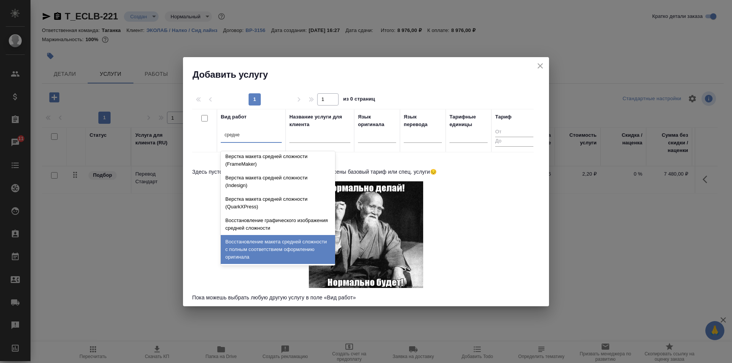
click at [308, 252] on div "Восстановление макета средней сложности с полным соответствием оформлению ориги…" at bounding box center [278, 249] width 114 height 29
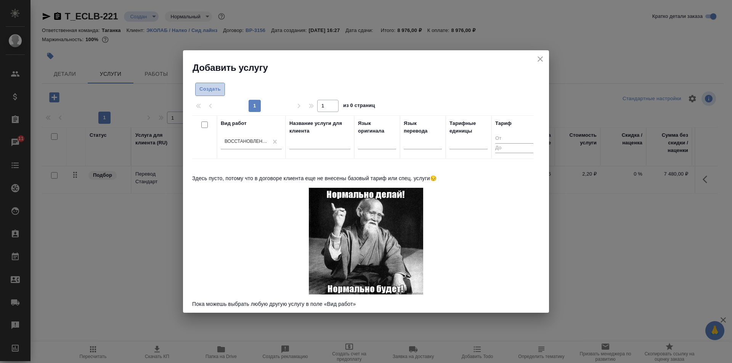
click at [225, 90] on button "Создать" at bounding box center [210, 89] width 30 height 13
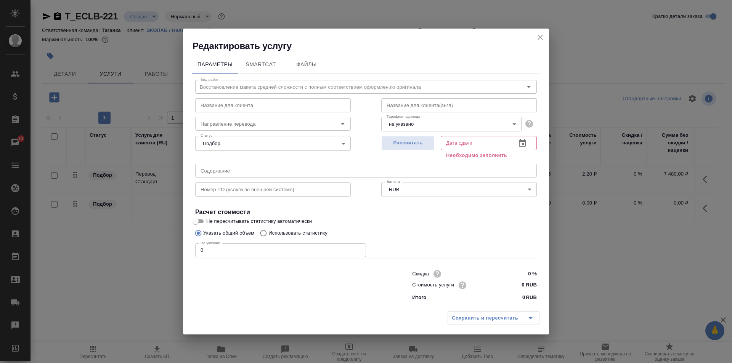
click at [213, 252] on input "0" at bounding box center [280, 251] width 171 height 14
type input "15"
click at [523, 286] on input "0 RUB" at bounding box center [522, 285] width 29 height 11
type input "205 RUB"
click at [522, 145] on icon "button" at bounding box center [522, 142] width 9 height 9
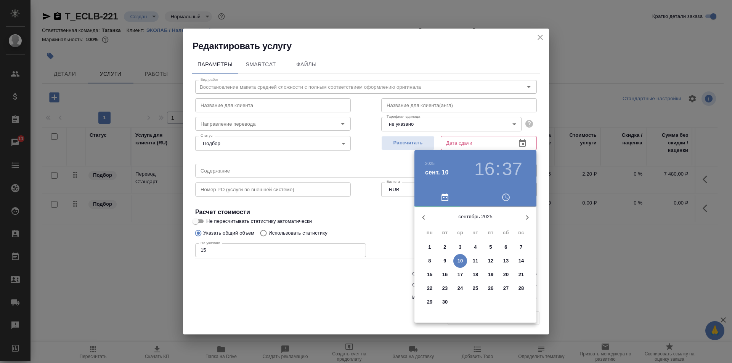
click at [477, 259] on p "11" at bounding box center [476, 261] width 6 height 8
type input "11.09.2025 16:37"
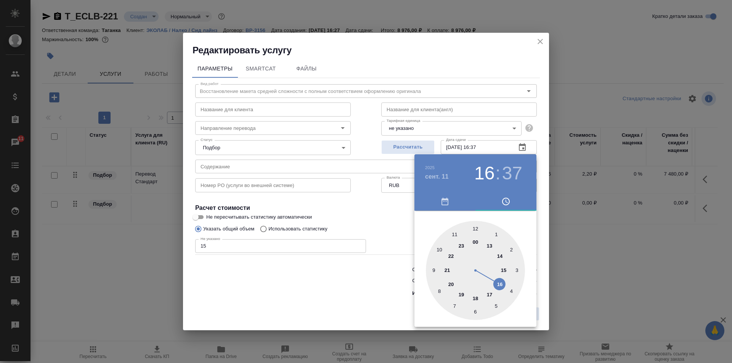
click at [378, 205] on div at bounding box center [366, 181] width 732 height 363
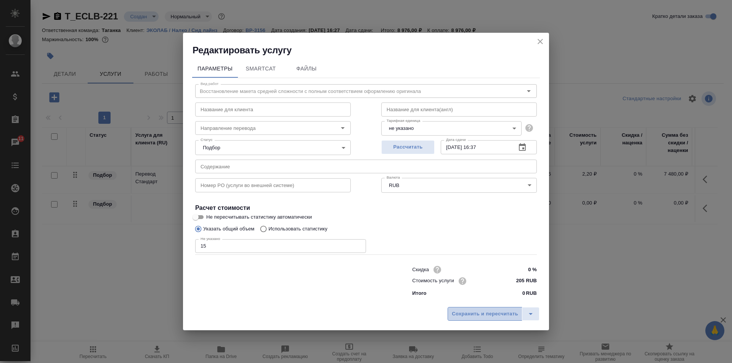
click at [472, 315] on span "Сохранить и пересчитать" at bounding box center [485, 314] width 66 height 9
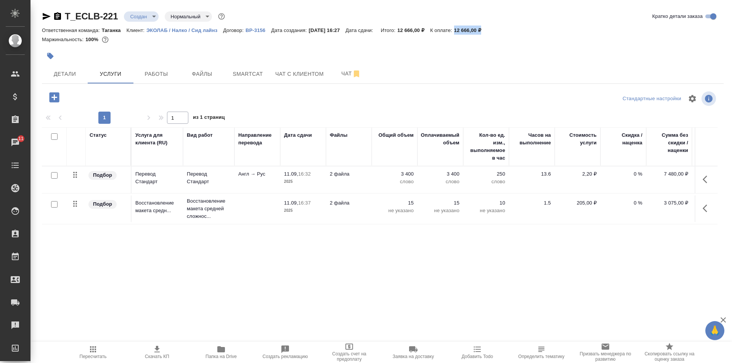
drag, startPoint x: 464, startPoint y: 30, endPoint x: 496, endPoint y: 29, distance: 31.3
click at [487, 29] on p "12 666,00 ₽" at bounding box center [470, 30] width 33 height 6
copy p "12 666,00 ₽"
click at [58, 15] on icon "button" at bounding box center [57, 16] width 7 height 8
copy p "12 666,00 ₽"
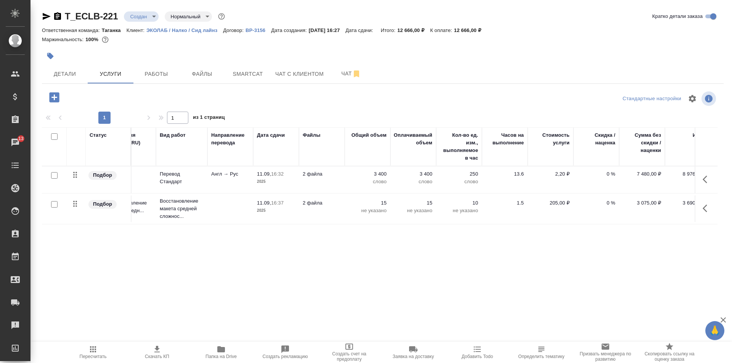
scroll to position [0, 43]
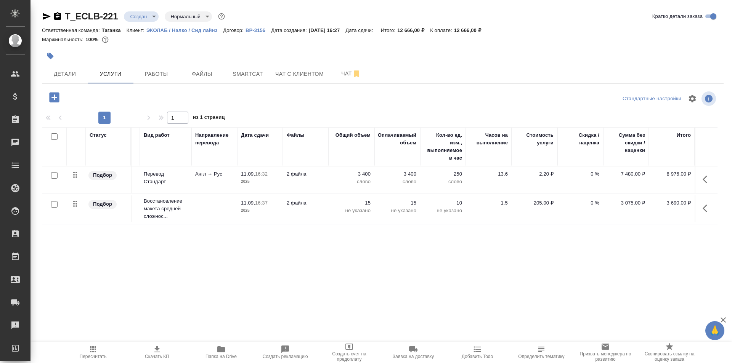
click at [155, 351] on icon "button" at bounding box center [157, 349] width 9 height 9
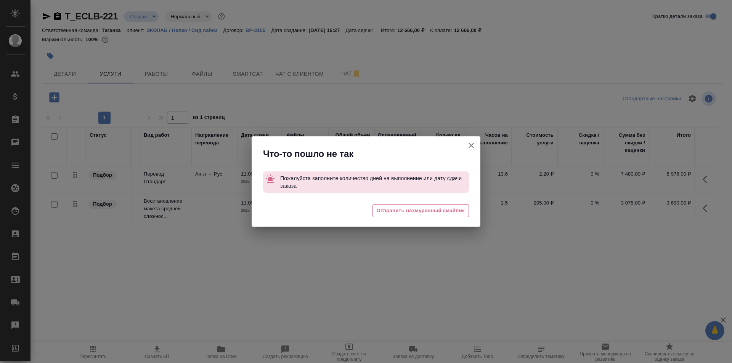
click at [470, 145] on icon "button" at bounding box center [471, 145] width 5 height 5
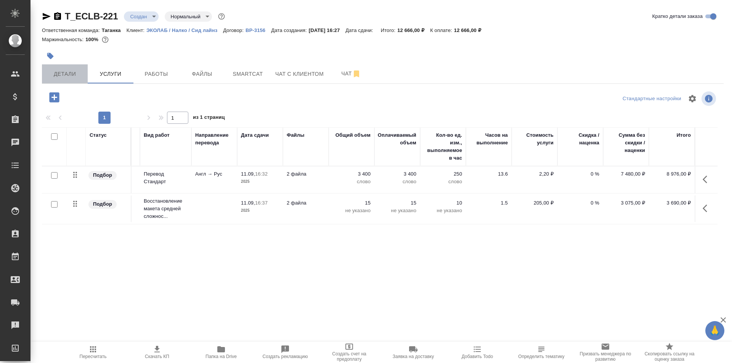
click at [77, 76] on span "Детали" at bounding box center [65, 74] width 37 height 10
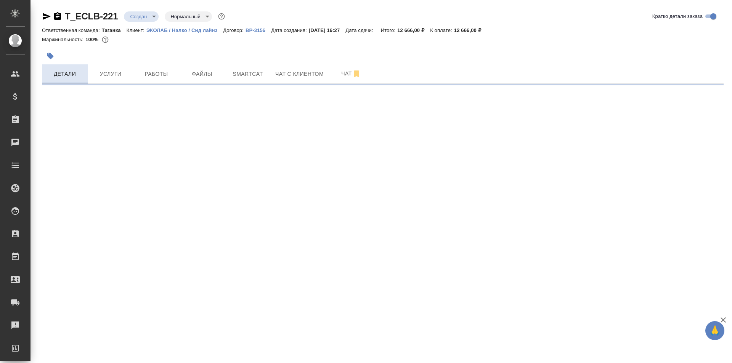
select select "RU"
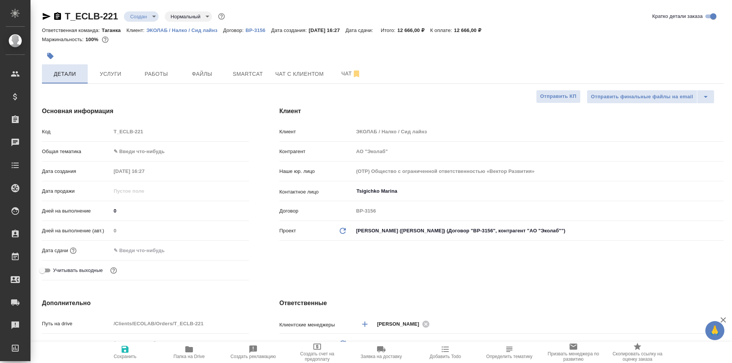
type textarea "x"
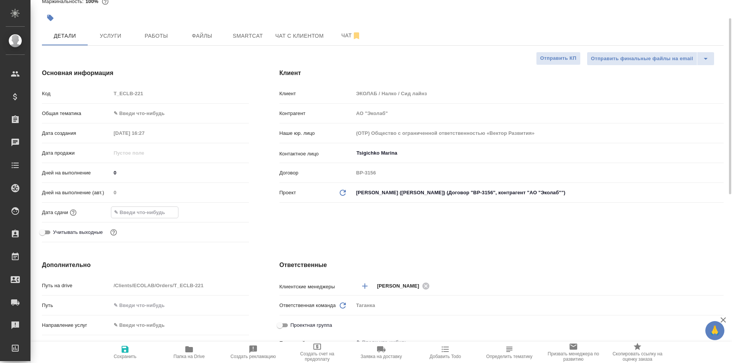
click at [145, 216] on input "text" at bounding box center [144, 212] width 67 height 11
click at [222, 210] on icon "button" at bounding box center [226, 211] width 9 height 9
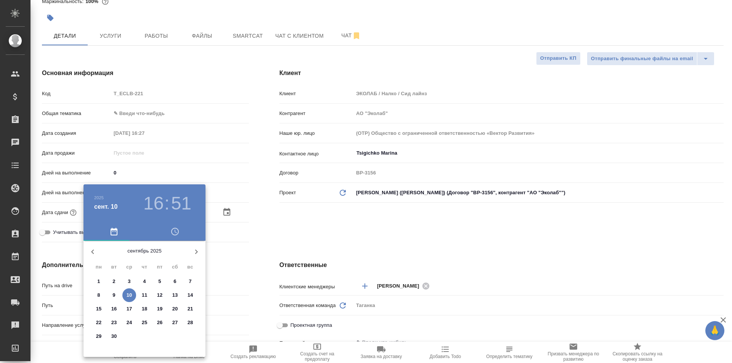
click at [143, 296] on p "11" at bounding box center [145, 296] width 6 height 8
type input "11.09.2025 16:51"
type textarea "x"
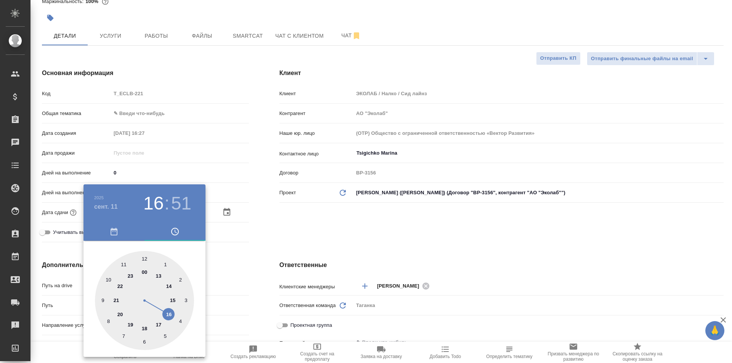
click at [339, 226] on div at bounding box center [366, 181] width 732 height 363
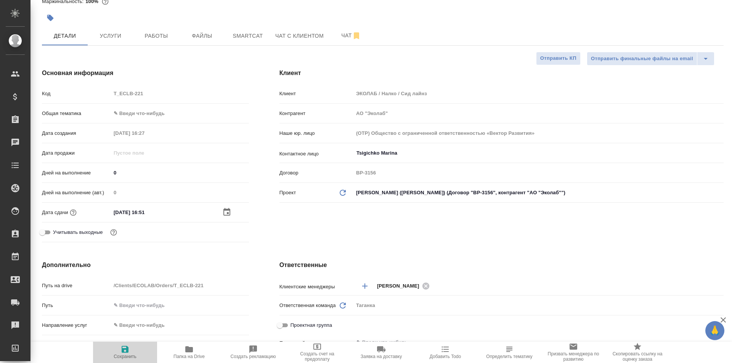
click at [128, 345] on button "Сохранить" at bounding box center [125, 352] width 64 height 21
type textarea "x"
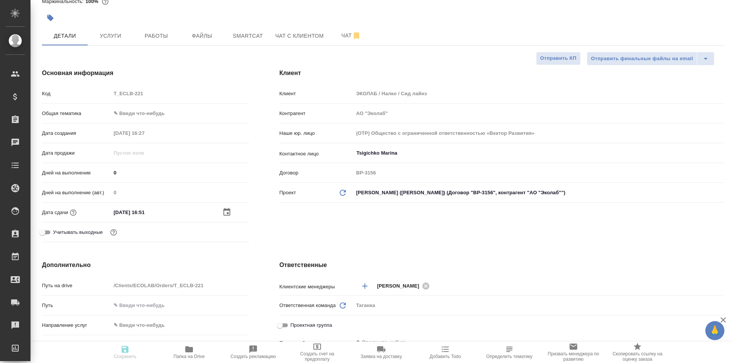
type textarea "x"
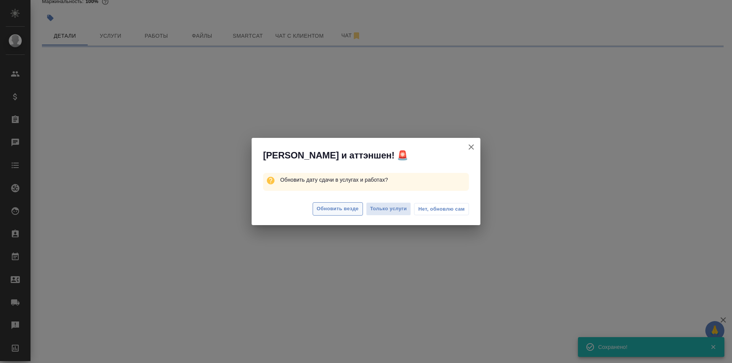
select select "RU"
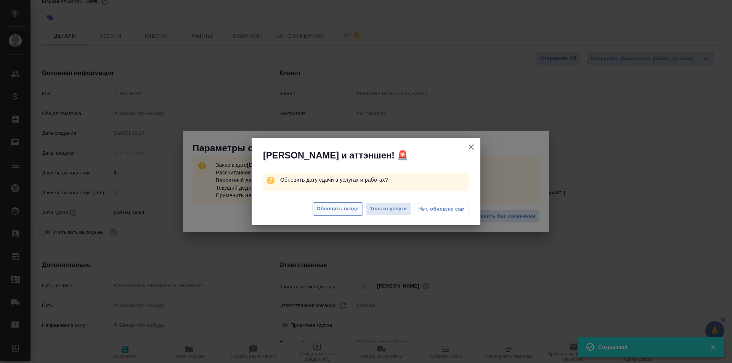
type textarea "x"
click at [357, 206] on span "Обновить везде" at bounding box center [338, 209] width 42 height 9
type textarea "x"
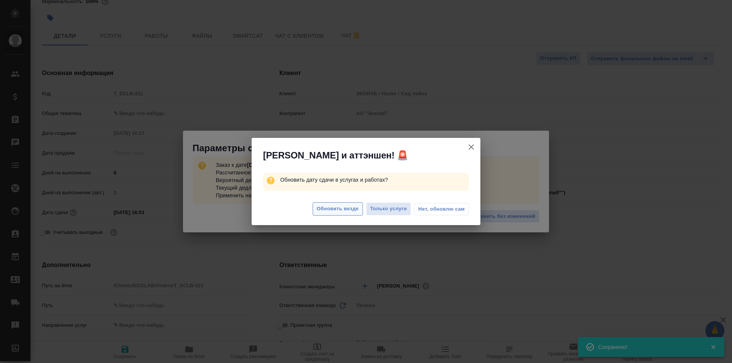
type textarea "x"
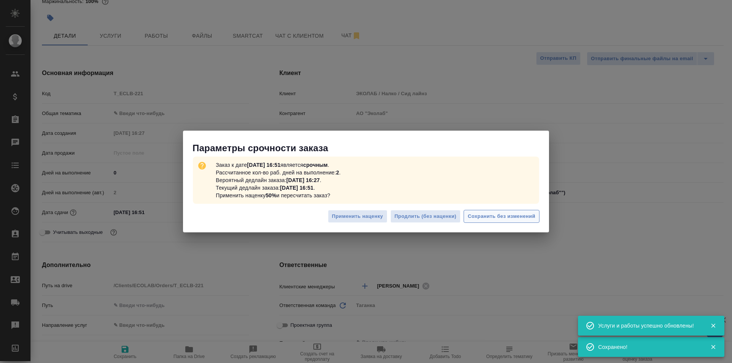
click at [502, 217] on span "Сохранить без изменений" at bounding box center [501, 216] width 67 height 9
type textarea "x"
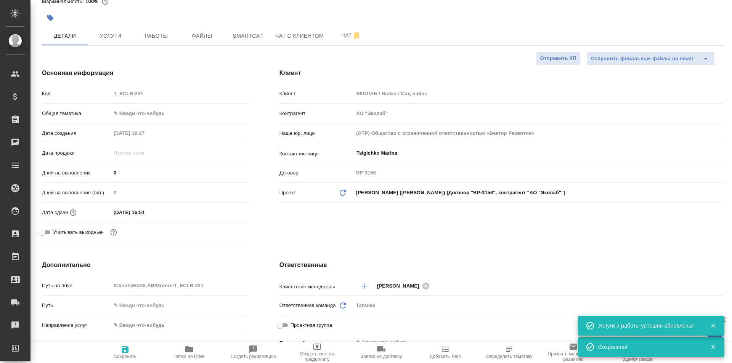
type textarea "x"
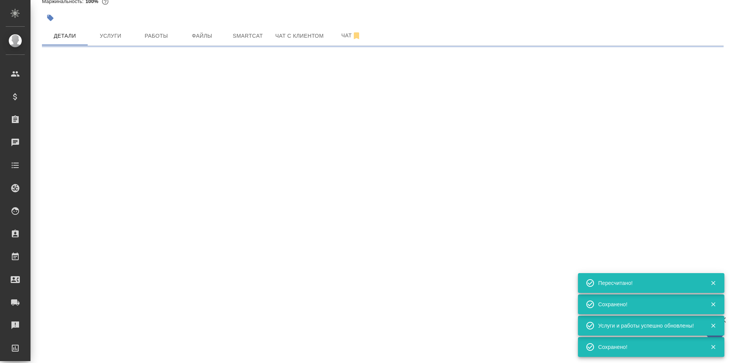
type input "urgent"
select select "RU"
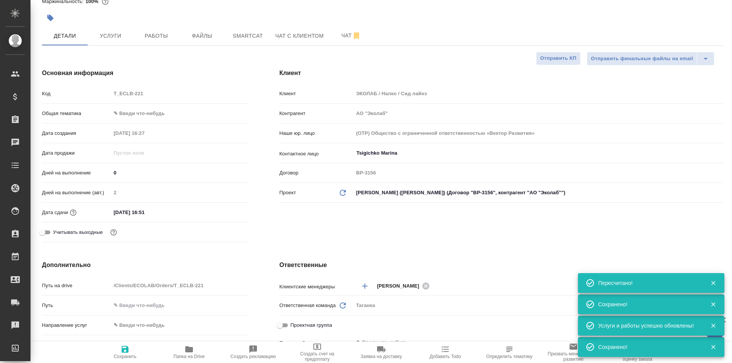
type textarea "x"
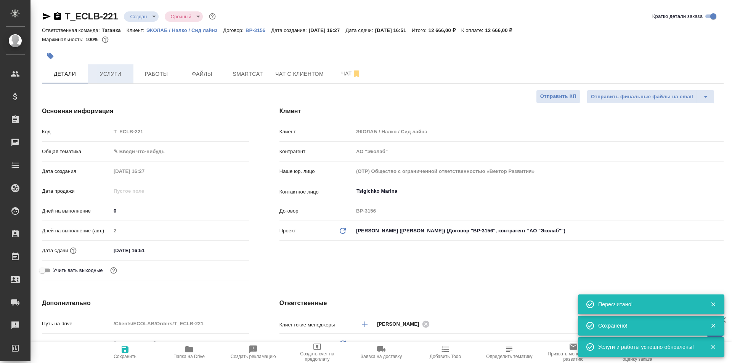
click at [115, 76] on span "Услуги" at bounding box center [110, 74] width 37 height 10
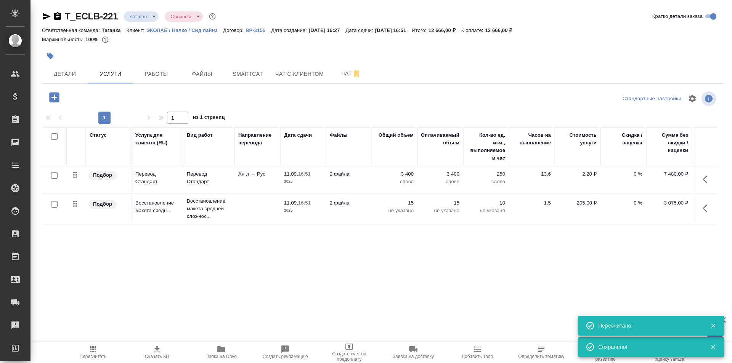
click at [153, 352] on icon "button" at bounding box center [157, 349] width 9 height 9
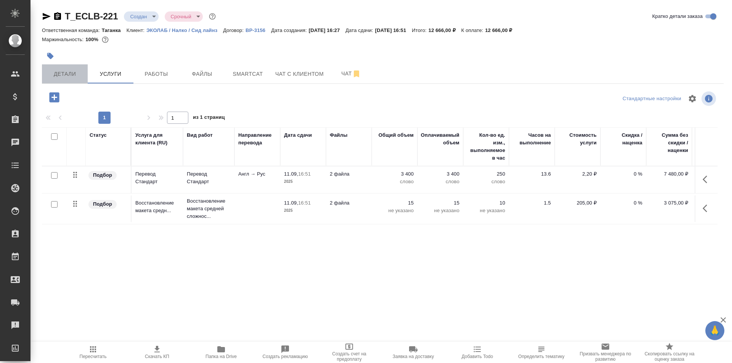
click at [69, 76] on span "Детали" at bounding box center [65, 74] width 37 height 10
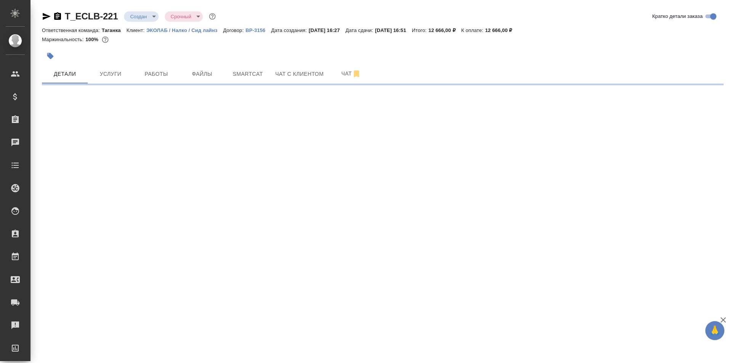
select select "RU"
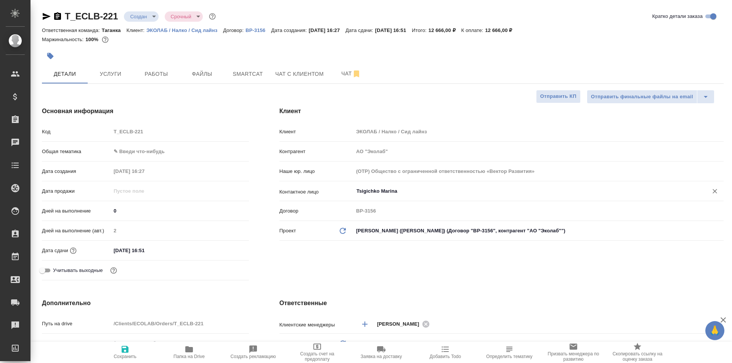
type textarea "x"
click at [390, 191] on input "Tsigichko Marina" at bounding box center [526, 191] width 340 height 9
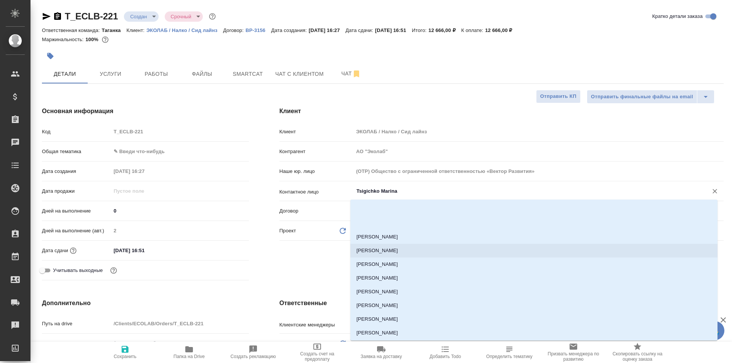
scroll to position [712, 0]
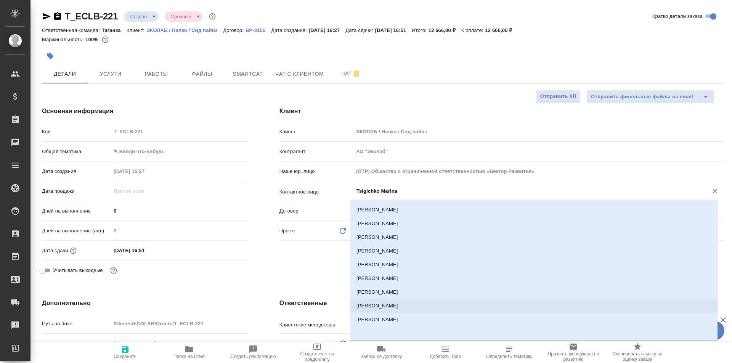
click at [385, 304] on li "[PERSON_NAME]" at bounding box center [533, 306] width 367 height 14
type input "[PERSON_NAME]"
type textarea "x"
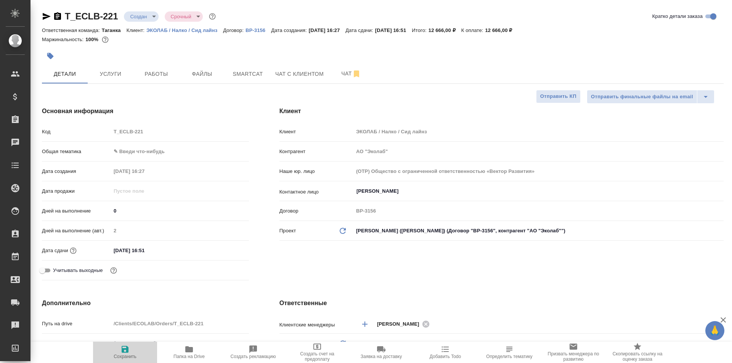
click at [127, 353] on icon "button" at bounding box center [125, 349] width 7 height 7
type textarea "x"
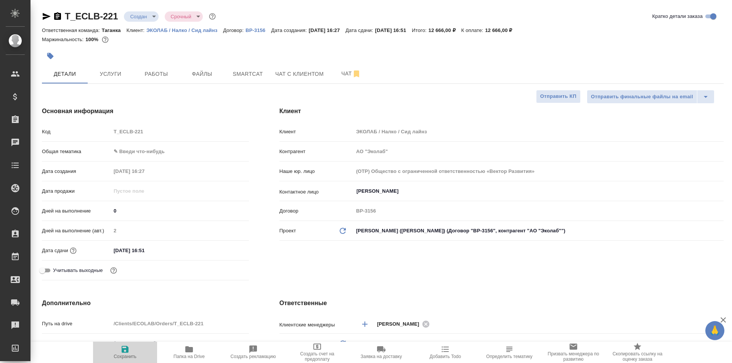
type textarea "x"
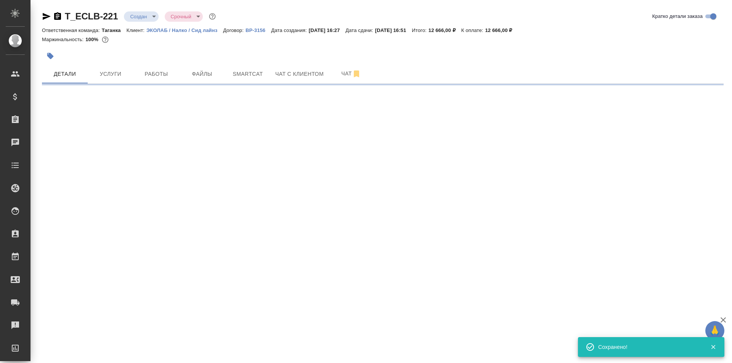
select select "RU"
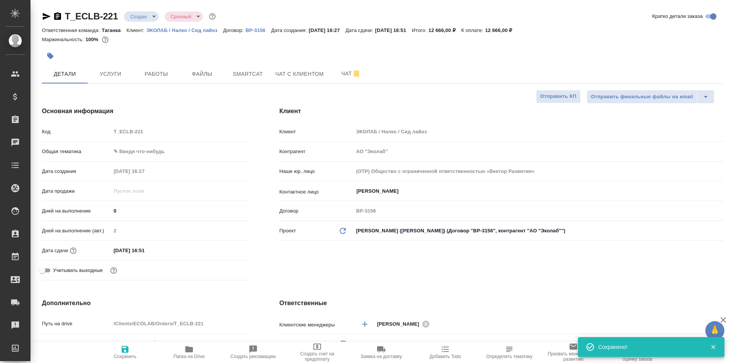
type textarea "x"
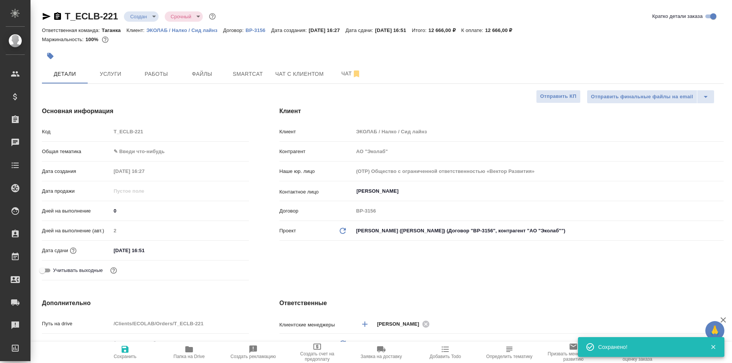
type textarea "x"
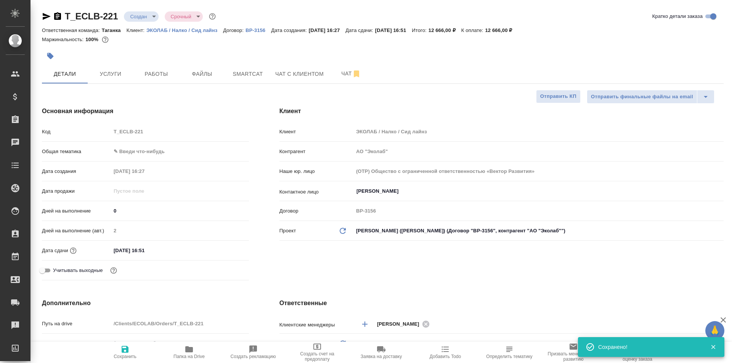
type textarea "x"
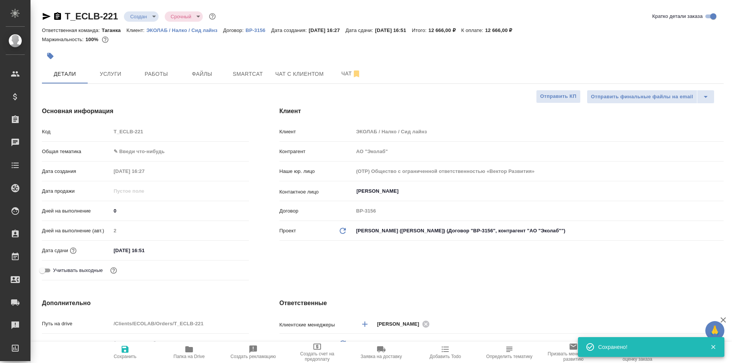
click at [156, 13] on body "🙏 .cls-1 fill:#fff; AWATERA Galisheva Mariya Клиенты Спецификации Заказы 0 Чаты…" at bounding box center [366, 181] width 732 height 363
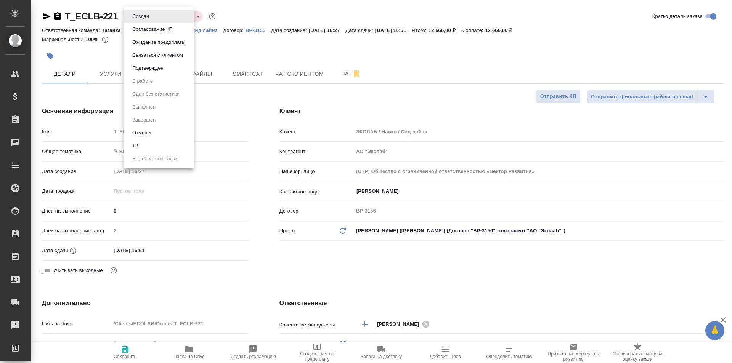
click at [171, 24] on li "Согласование КП" at bounding box center [159, 29] width 70 height 13
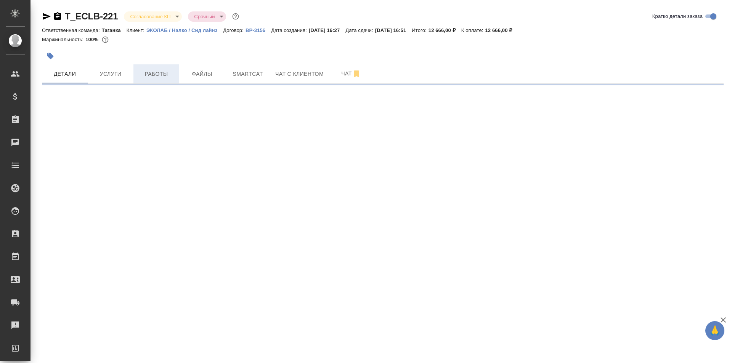
select select "RU"
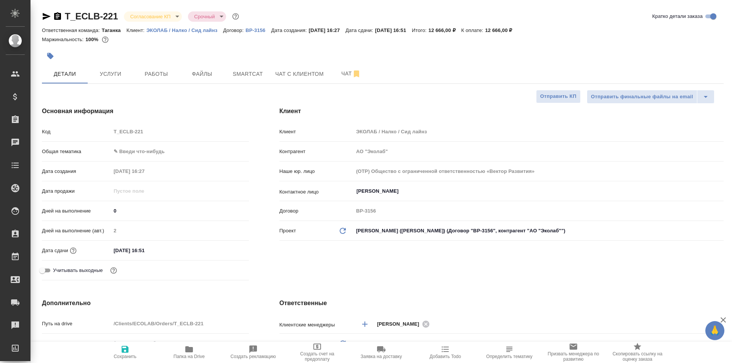
type textarea "x"
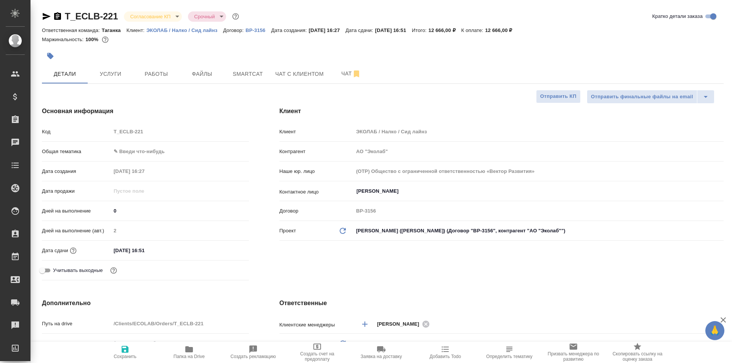
type textarea "x"
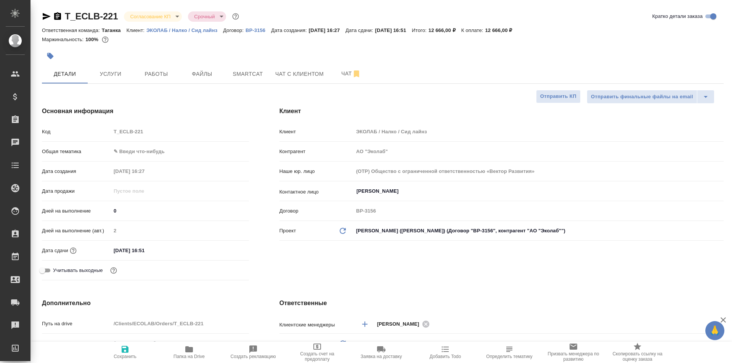
type textarea "x"
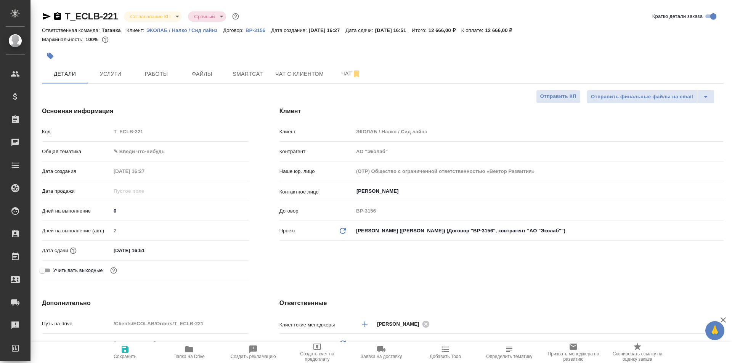
type textarea "x"
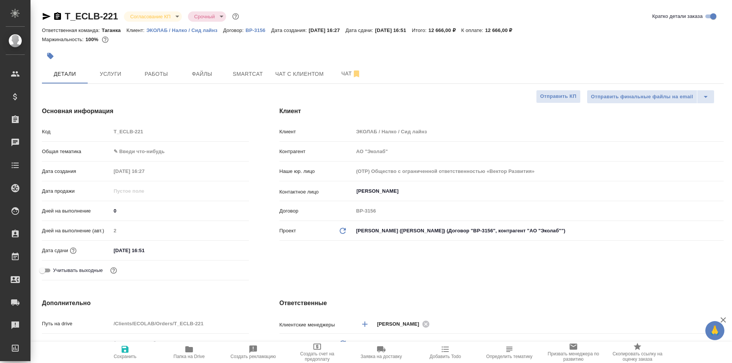
type textarea "x"
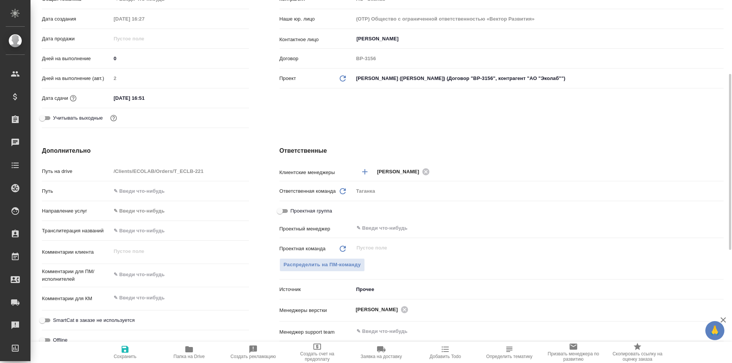
scroll to position [0, 0]
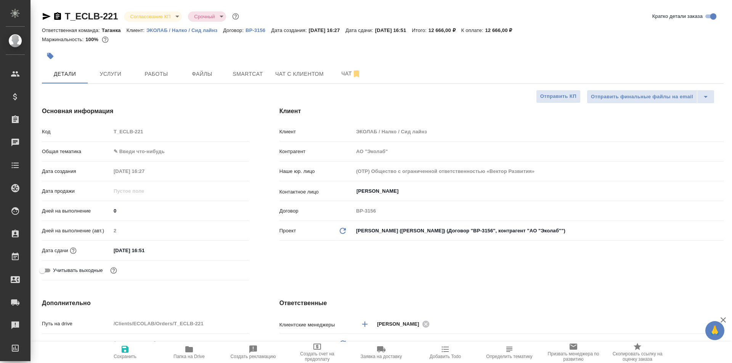
type textarea "x"
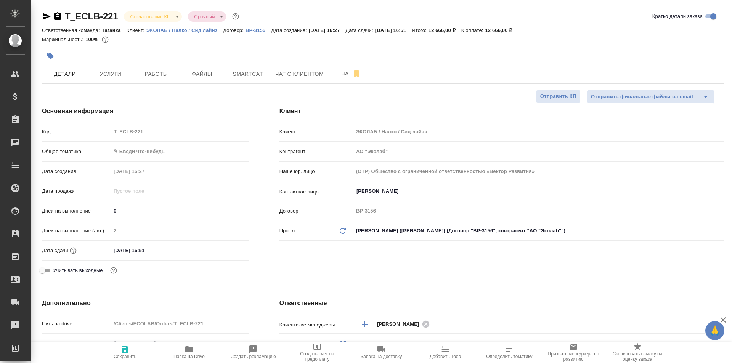
type textarea "x"
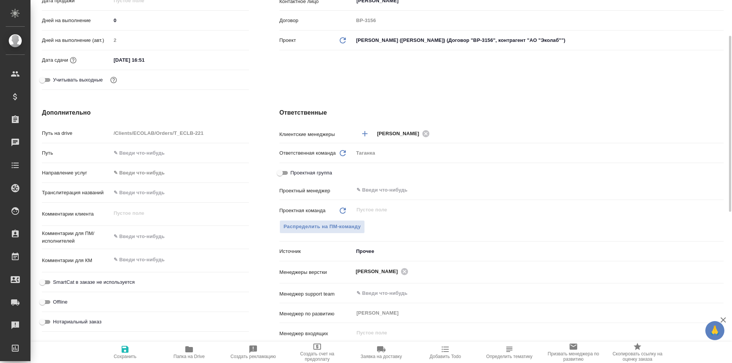
scroll to position [76, 0]
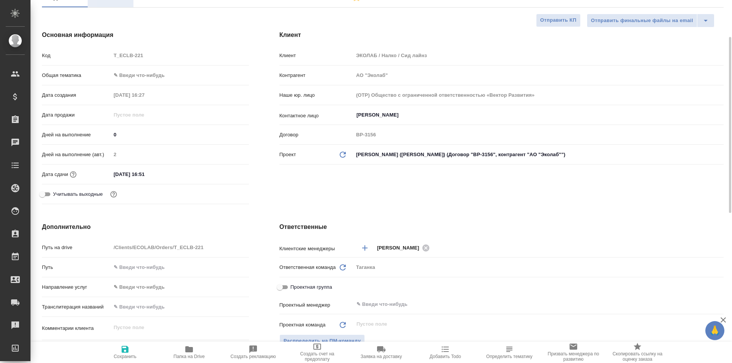
type textarea "x"
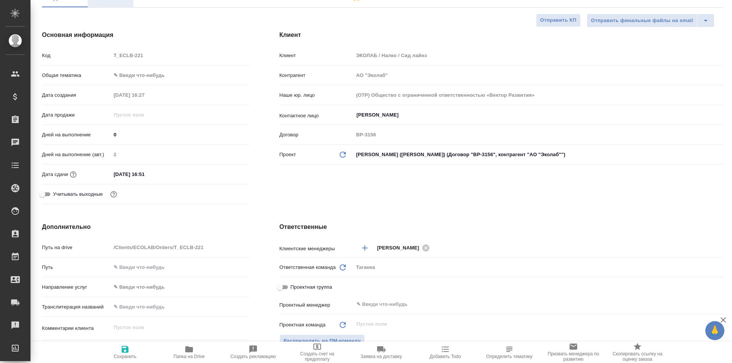
type textarea "x"
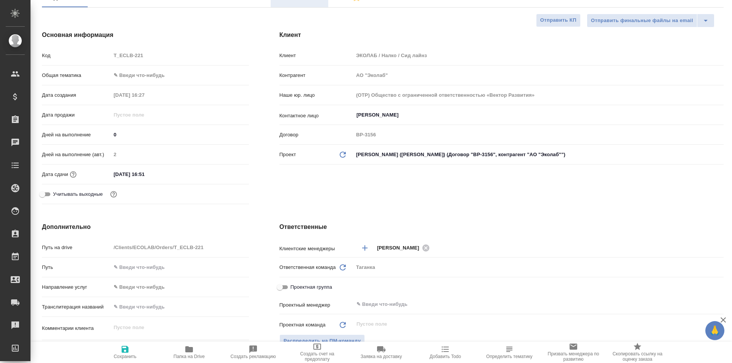
type textarea "x"
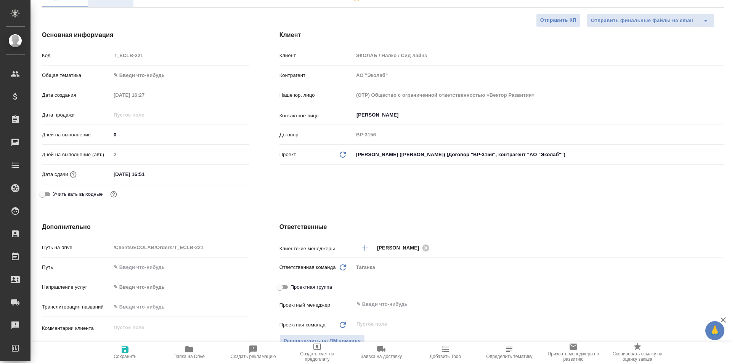
type textarea "x"
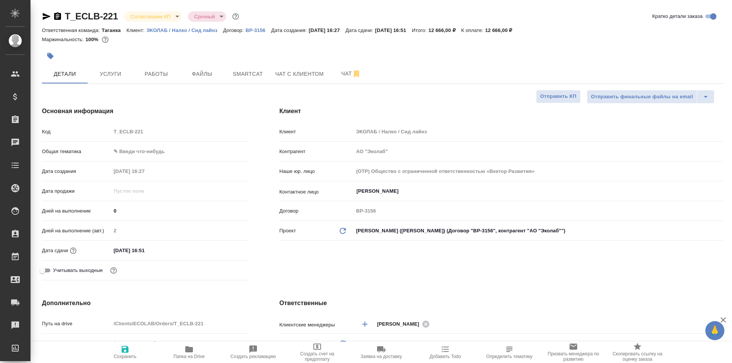
type textarea "x"
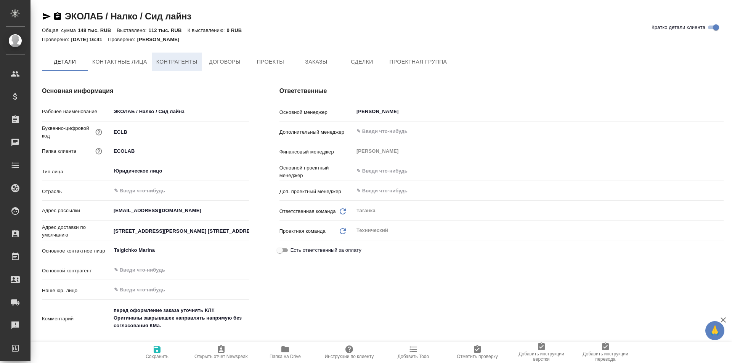
type textarea "x"
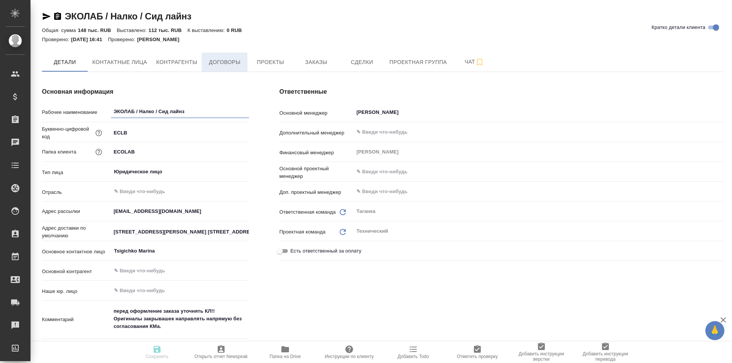
type textarea "x"
click at [235, 62] on span "Договоры" at bounding box center [224, 63] width 37 height 10
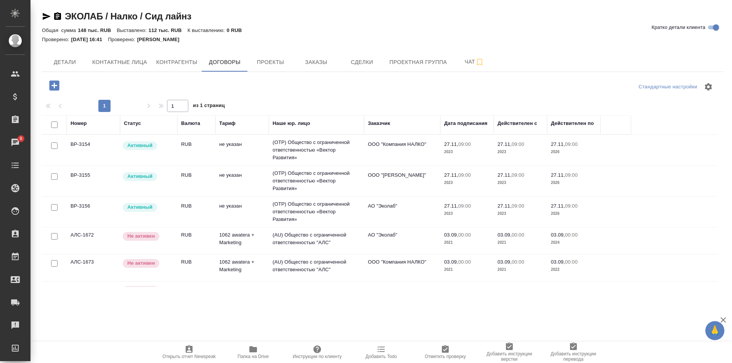
click at [398, 218] on td "АО "Эколаб"" at bounding box center [402, 212] width 76 height 27
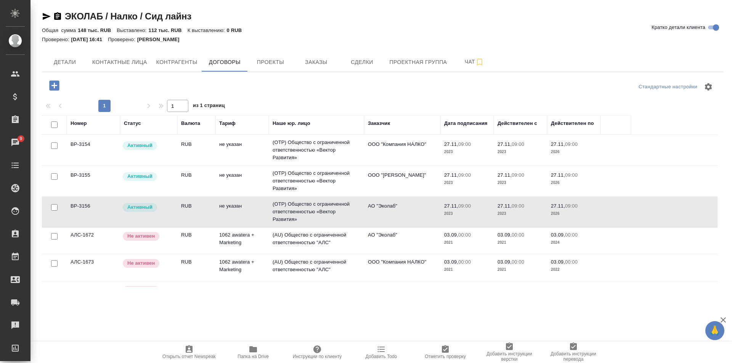
click at [398, 218] on td "АО "Эколаб"" at bounding box center [402, 212] width 76 height 27
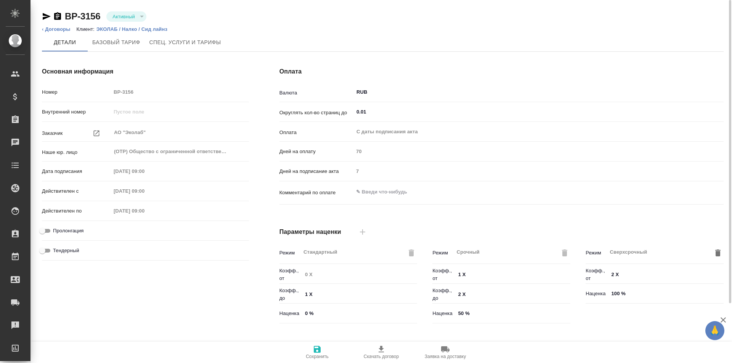
scroll to position [155, 0]
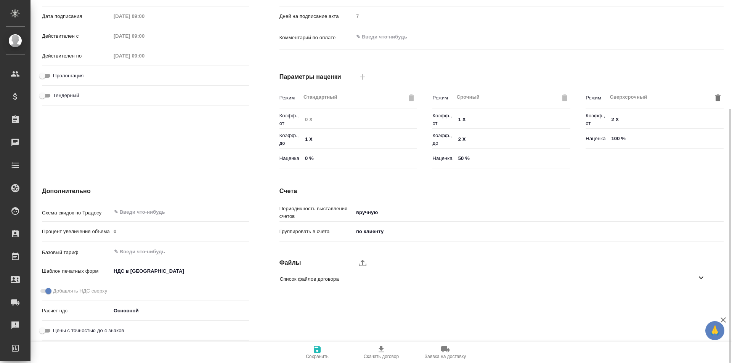
click at [327, 276] on span "Список файлов договора" at bounding box center [488, 280] width 417 height 8
click at [691, 301] on icon "button" at bounding box center [692, 300] width 8 height 6
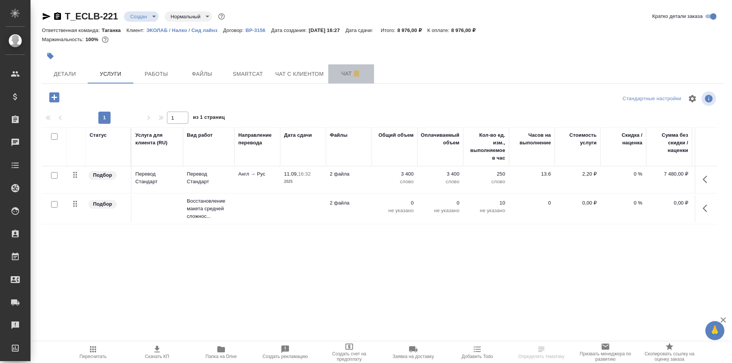
click at [338, 78] on span "Чат" at bounding box center [351, 74] width 37 height 10
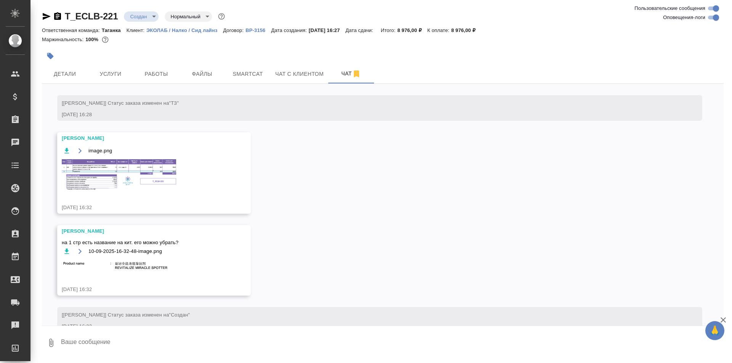
scroll to position [78, 0]
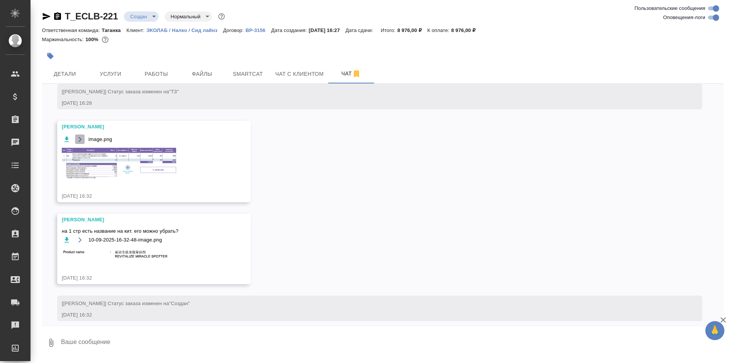
click at [80, 140] on icon "button" at bounding box center [79, 139] width 3 height 5
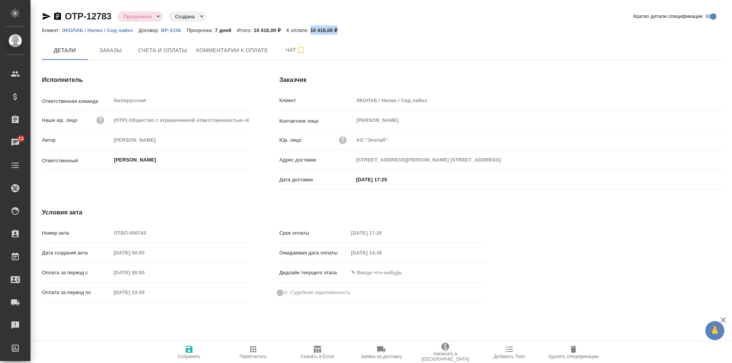
drag, startPoint x: 339, startPoint y: 31, endPoint x: 311, endPoint y: 33, distance: 27.5
click at [311, 33] on div "Клиент: ЭКОЛАБ / Налко / [PERSON_NAME] Договор: ВР-3156 Просрочка: 7 дней Итого…" at bounding box center [383, 30] width 682 height 9
copy p "10 416,00 ₽"
click at [15, 141] on div "Чаты" at bounding box center [5, 142] width 19 height 11
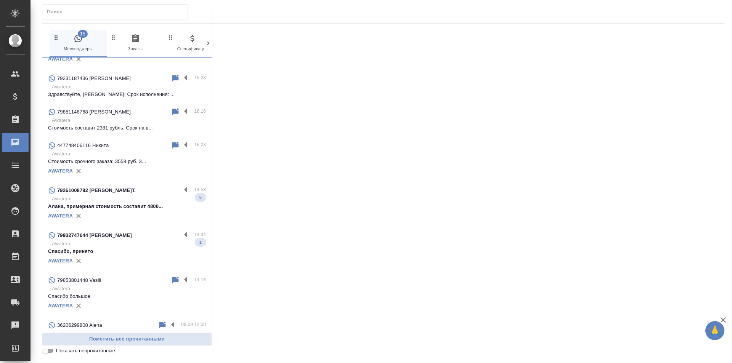
scroll to position [107, 0]
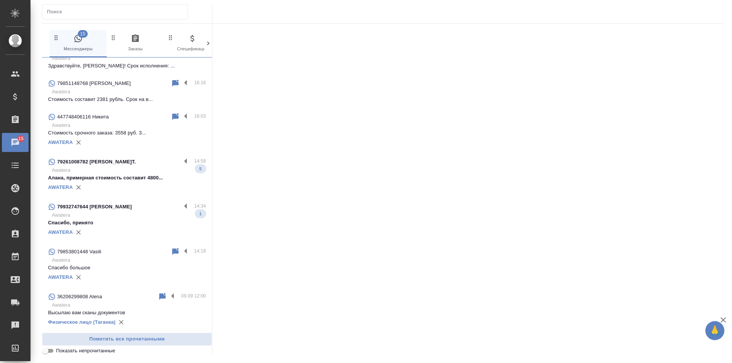
click at [172, 209] on div "79932747644 [PERSON_NAME]" at bounding box center [114, 206] width 133 height 9
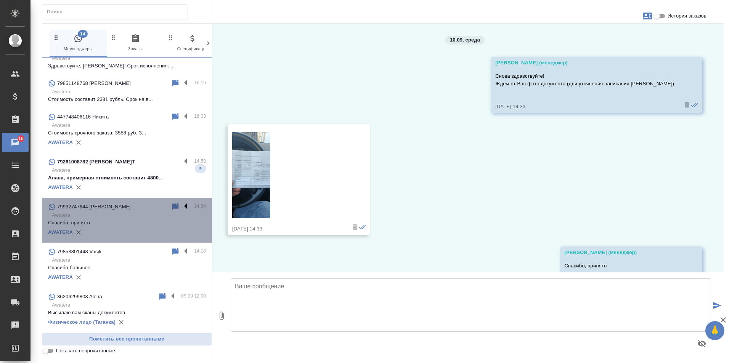
click at [181, 205] on label at bounding box center [187, 206] width 13 height 9
click at [0, 0] on input "checkbox" at bounding box center [0, 0] width 0 height 0
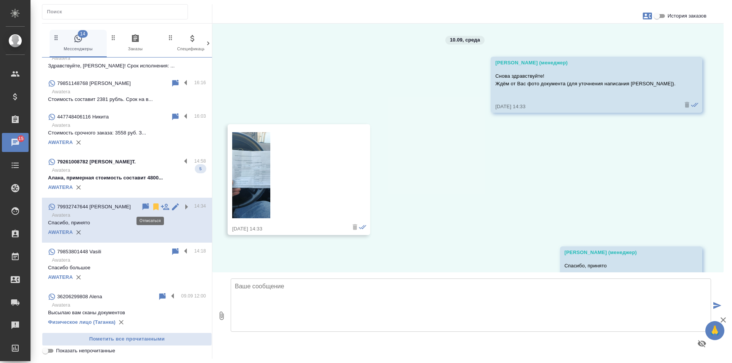
click at [153, 207] on icon at bounding box center [155, 207] width 5 height 7
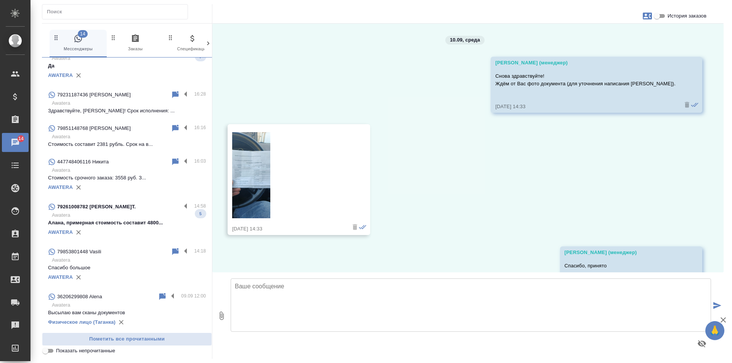
scroll to position [62, 0]
click at [181, 207] on label at bounding box center [187, 206] width 13 height 9
click at [0, 0] on input "checkbox" at bounding box center [0, 0] width 0 height 0
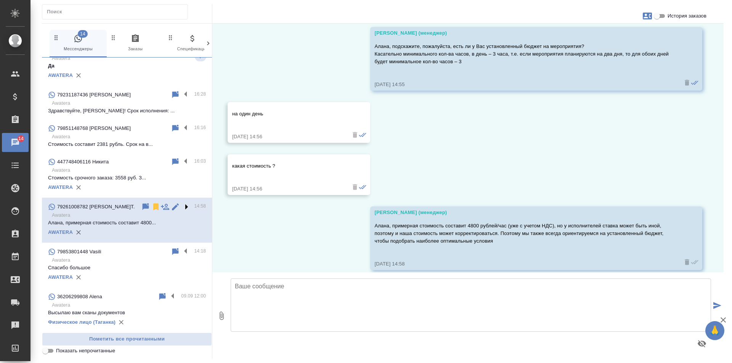
scroll to position [372, 0]
click at [153, 205] on icon at bounding box center [155, 207] width 5 height 7
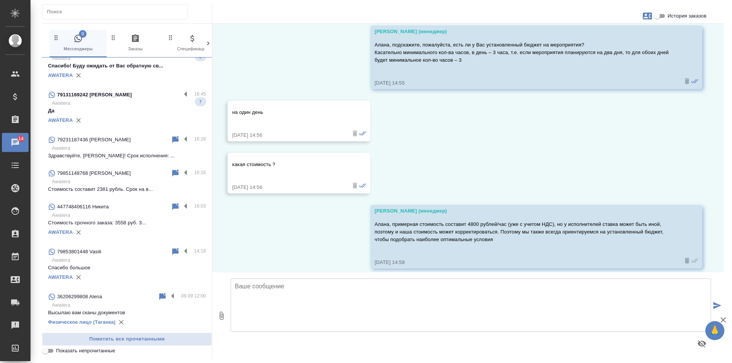
scroll to position [17, 0]
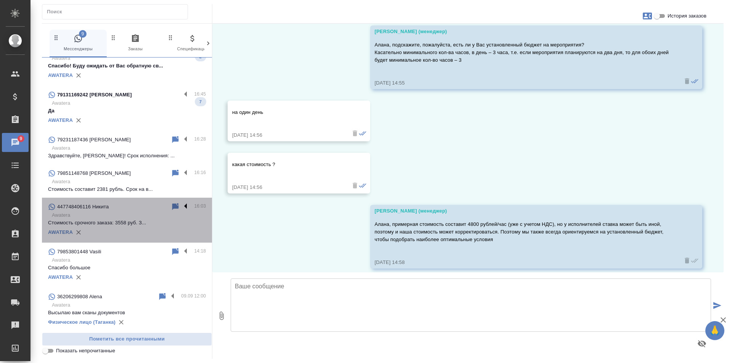
click at [181, 208] on label at bounding box center [187, 206] width 13 height 9
click at [0, 0] on input "checkbox" at bounding box center [0, 0] width 0 height 0
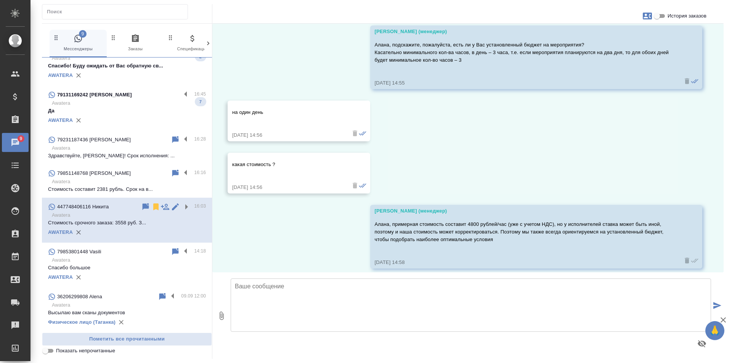
scroll to position [0, 0]
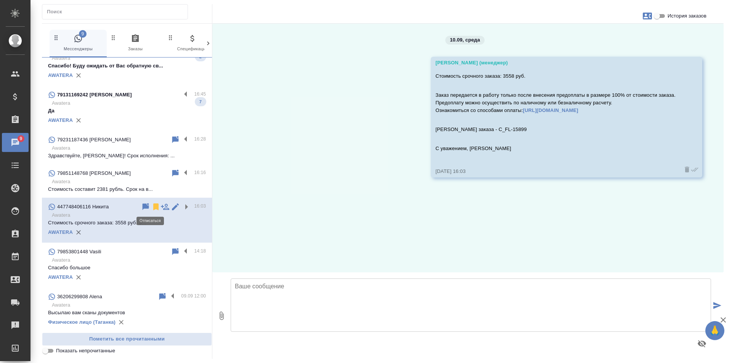
click at [153, 207] on icon at bounding box center [155, 207] width 5 height 7
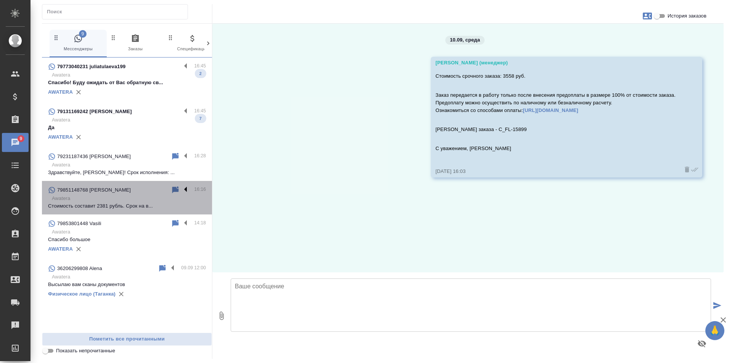
click at [186, 189] on label at bounding box center [187, 190] width 13 height 9
click at [0, 0] on input "checkbox" at bounding box center [0, 0] width 0 height 0
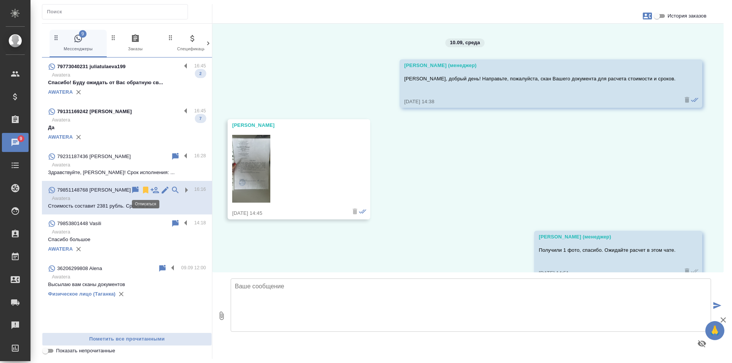
scroll to position [1273, 0]
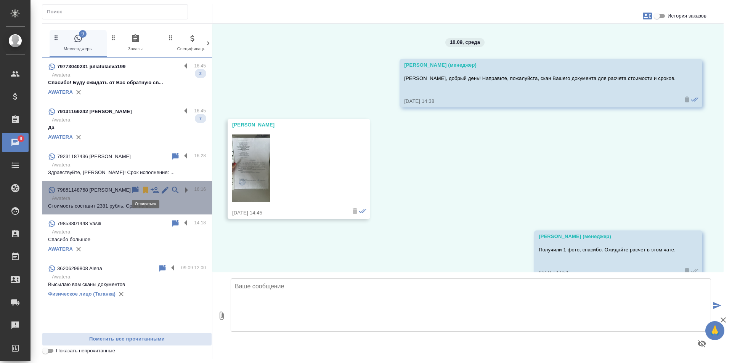
click at [144, 189] on icon at bounding box center [145, 190] width 5 height 7
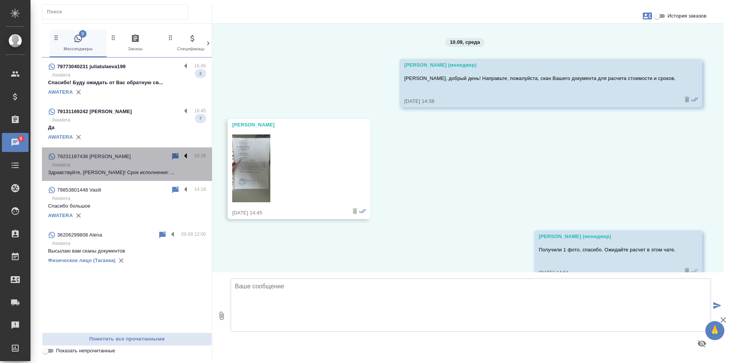
click at [185, 157] on label at bounding box center [187, 156] width 13 height 9
click at [0, 0] on input "checkbox" at bounding box center [0, 0] width 0 height 0
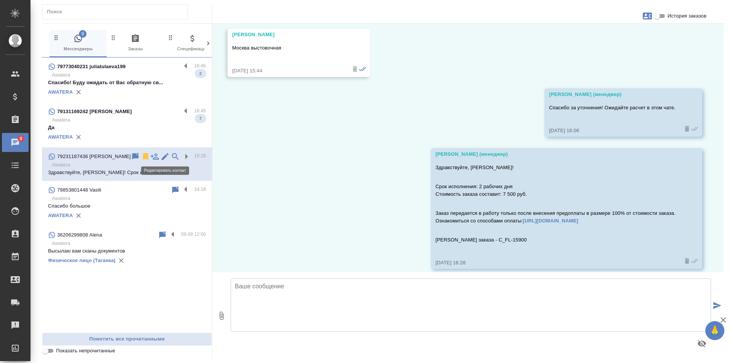
scroll to position [336, 0]
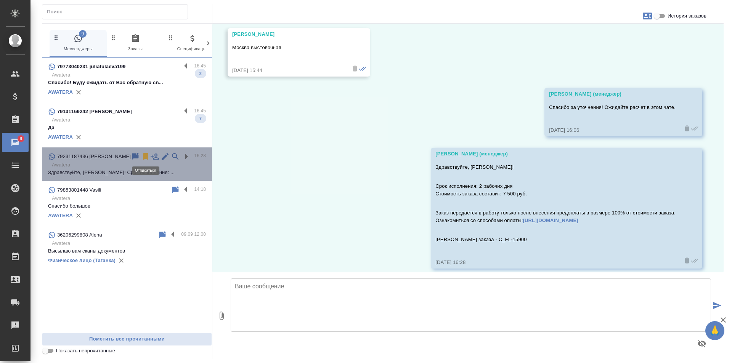
click at [147, 157] on icon at bounding box center [145, 156] width 5 height 7
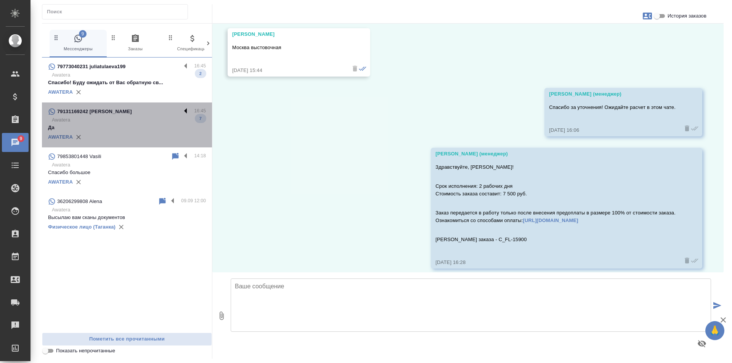
click at [187, 112] on label at bounding box center [187, 111] width 13 height 9
click at [0, 0] on input "checkbox" at bounding box center [0, 0] width 0 height 0
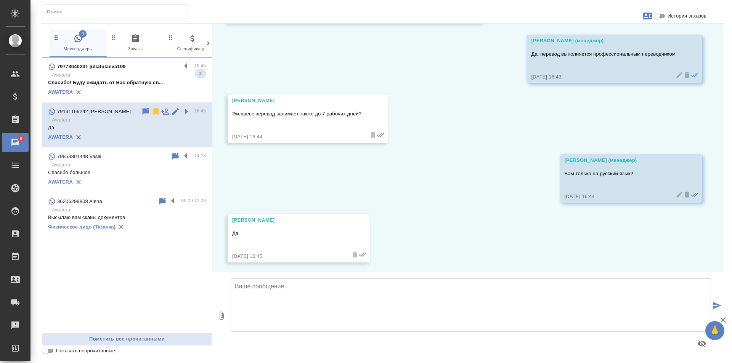
scroll to position [819, 0]
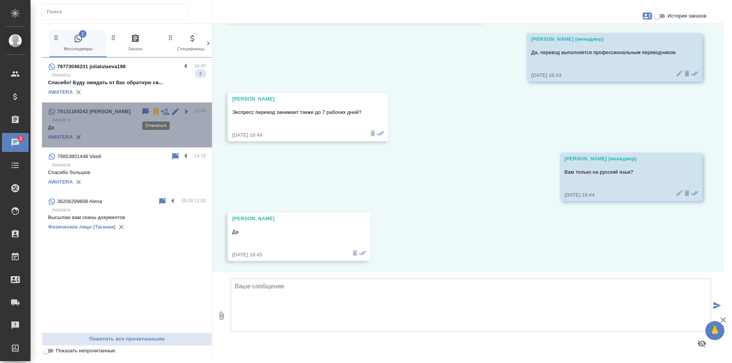
click at [157, 111] on icon at bounding box center [155, 111] width 5 height 7
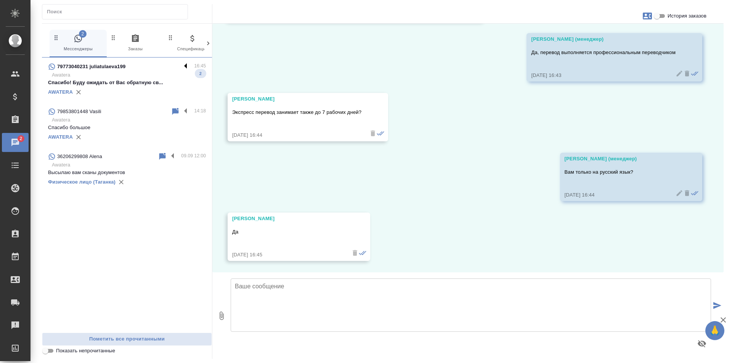
click at [186, 67] on label at bounding box center [187, 66] width 13 height 9
click at [0, 0] on input "checkbox" at bounding box center [0, 0] width 0 height 0
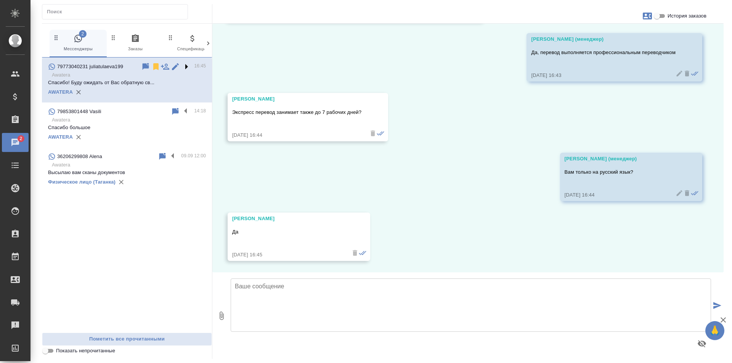
scroll to position [151, 0]
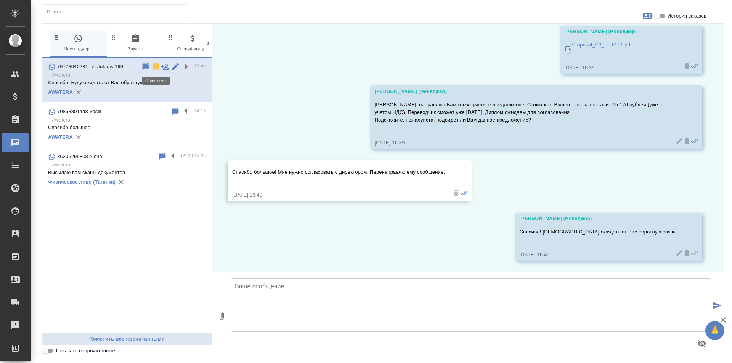
click at [154, 69] on icon at bounding box center [155, 66] width 5 height 7
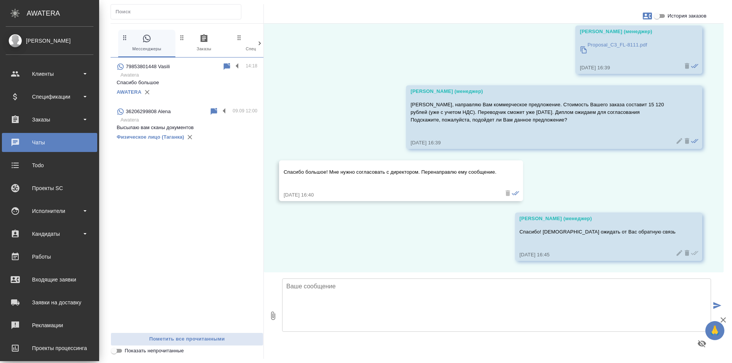
click at [56, 140] on div "Чаты" at bounding box center [50, 142] width 88 height 11
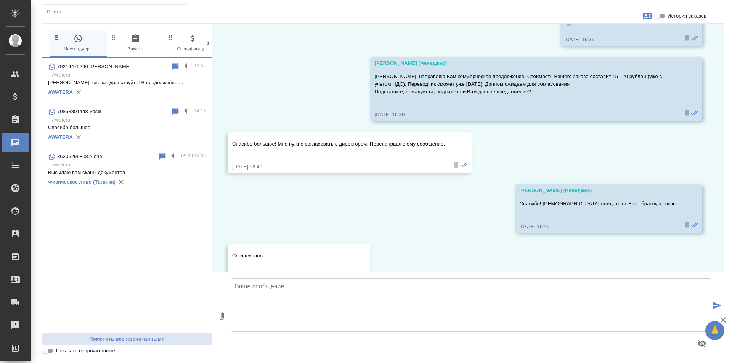
scroll to position [255, 0]
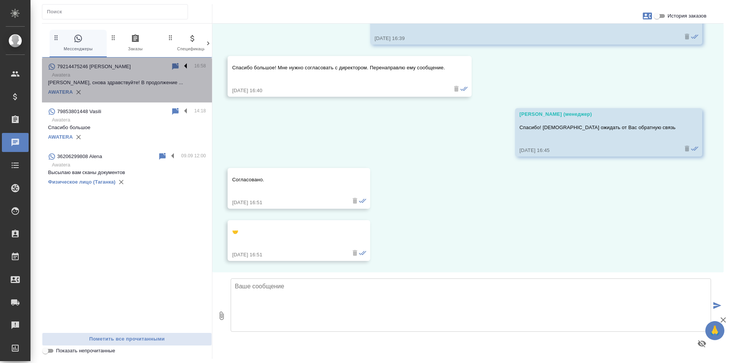
click at [188, 67] on label at bounding box center [187, 66] width 13 height 9
click at [0, 0] on input "checkbox" at bounding box center [0, 0] width 0 height 0
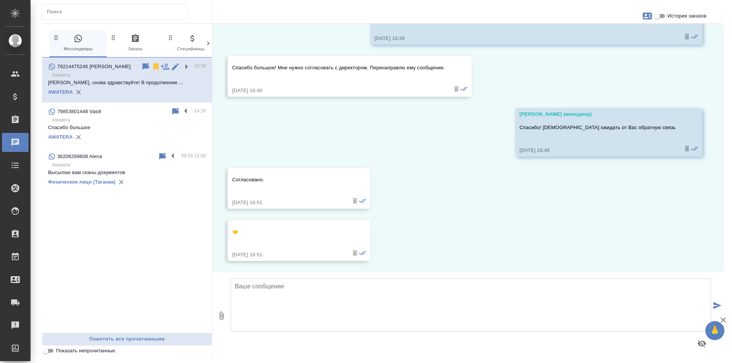
scroll to position [0, 0]
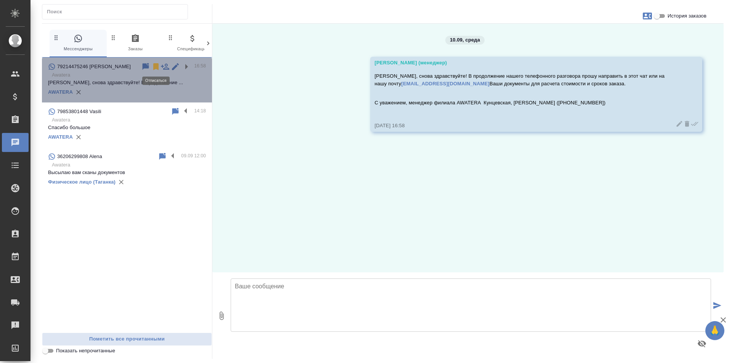
click at [152, 65] on icon at bounding box center [155, 66] width 9 height 9
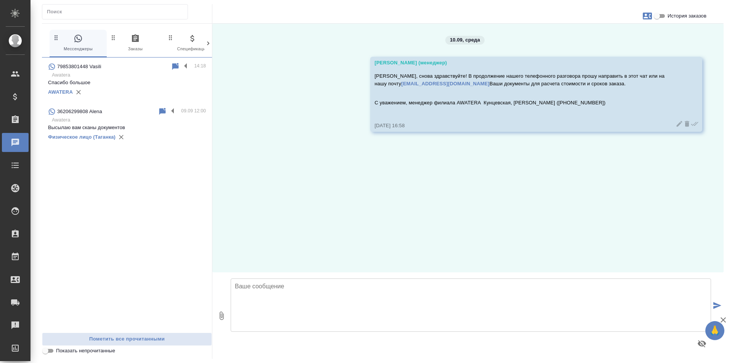
click at [148, 240] on div "79853801448 Vasili 14:18 Awatera Спасибо большое AWATERA 36206299808 Alena 09.0…" at bounding box center [127, 195] width 170 height 275
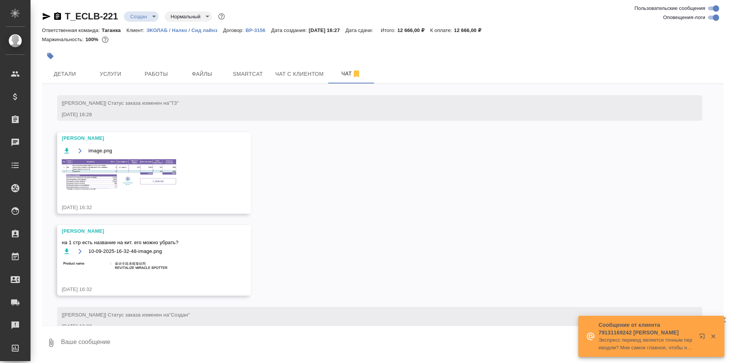
scroll to position [78, 0]
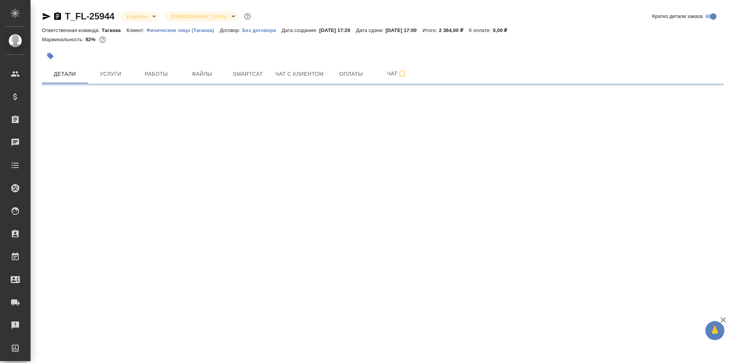
select select "RU"
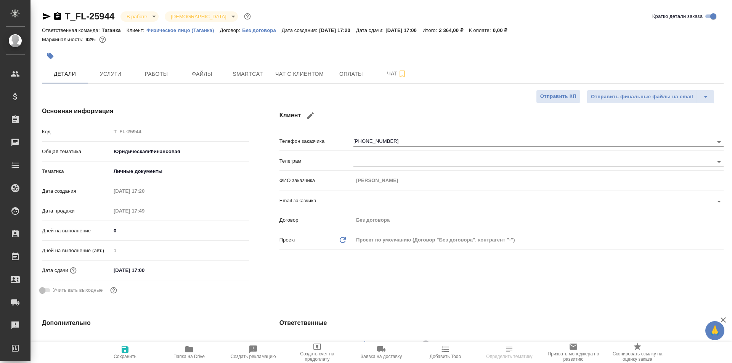
type textarea "x"
click at [288, 72] on span "Чат с клиентом" at bounding box center [299, 74] width 48 height 10
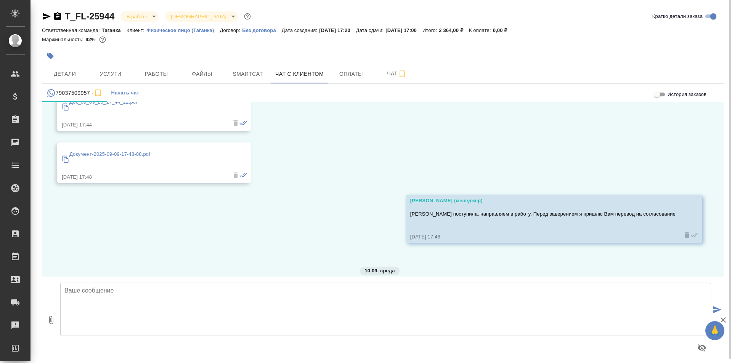
scroll to position [968, 0]
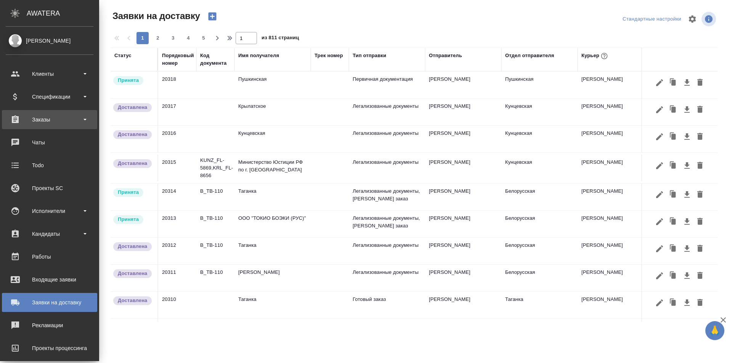
click at [48, 123] on div "Заказы" at bounding box center [50, 119] width 88 height 11
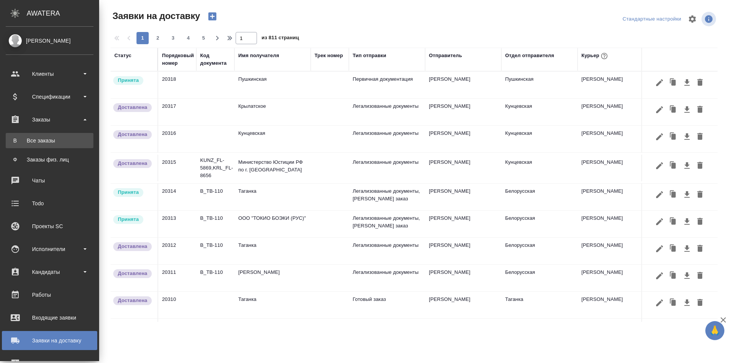
click at [60, 140] on div "Все заказы" at bounding box center [50, 141] width 80 height 8
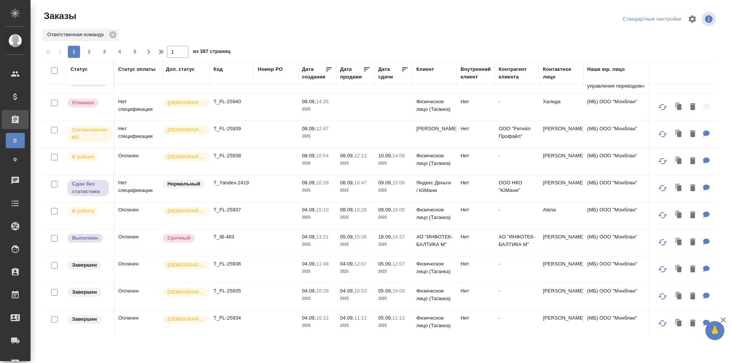
scroll to position [229, 0]
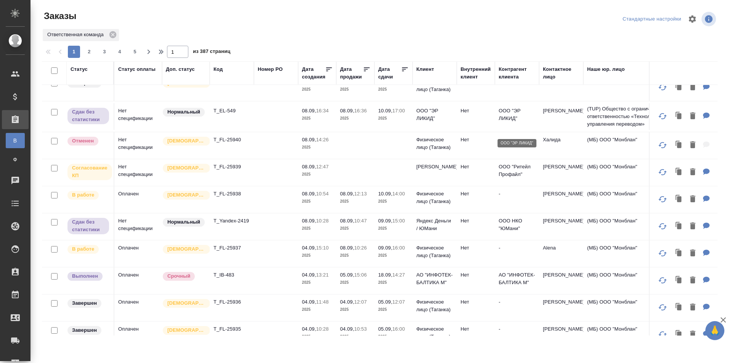
click at [511, 122] on p "ООО "ЭР ЛИКИД"" at bounding box center [517, 114] width 37 height 15
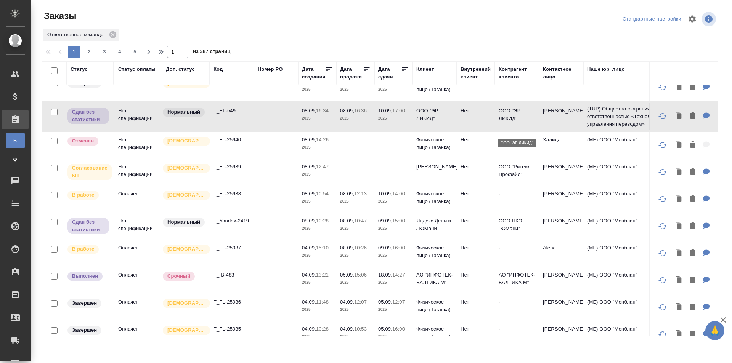
click at [511, 122] on p "ООО "ЭР ЛИКИД"" at bounding box center [517, 114] width 37 height 15
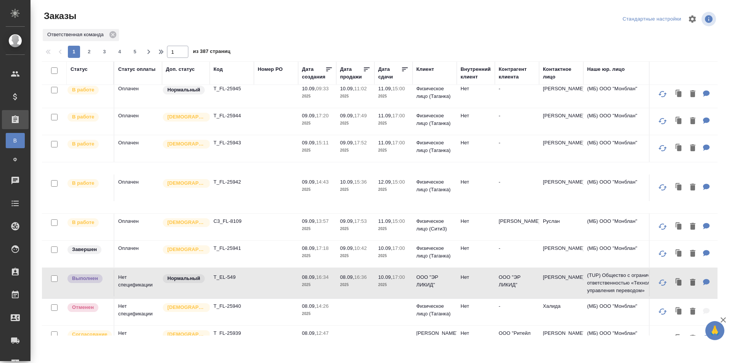
scroll to position [0, 0]
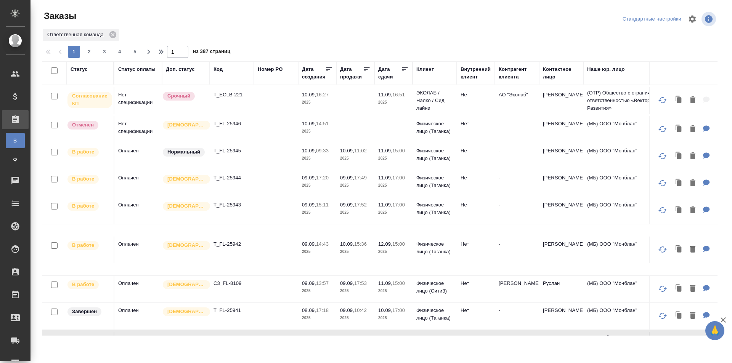
click at [488, 183] on td "Нет" at bounding box center [476, 183] width 38 height 27
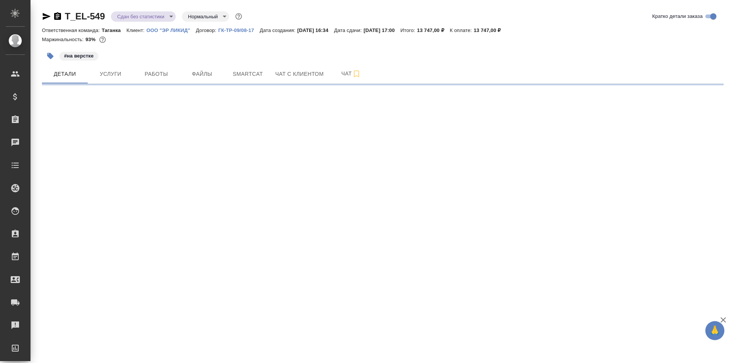
select select "RU"
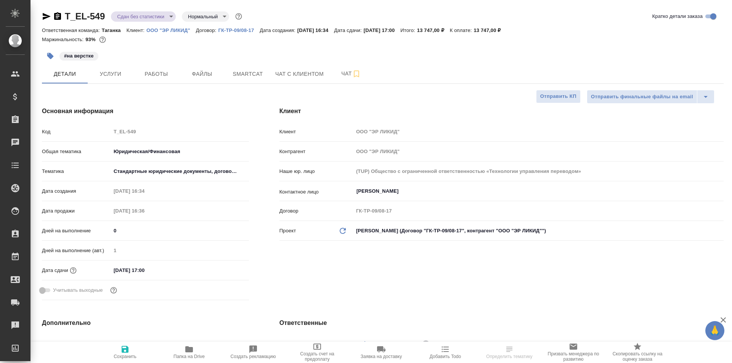
type textarea "x"
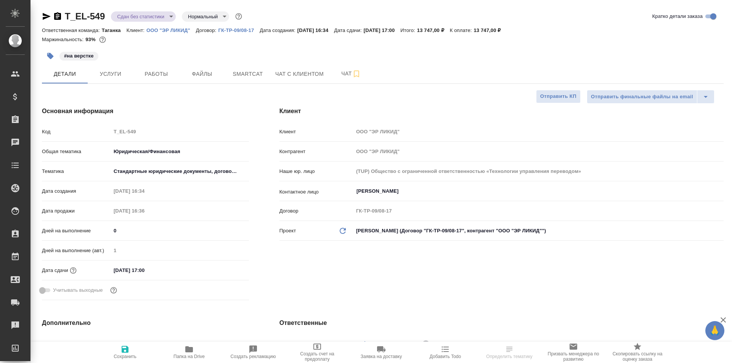
type textarea "x"
click at [178, 355] on span "Папка на Drive" at bounding box center [188, 356] width 31 height 5
type textarea "x"
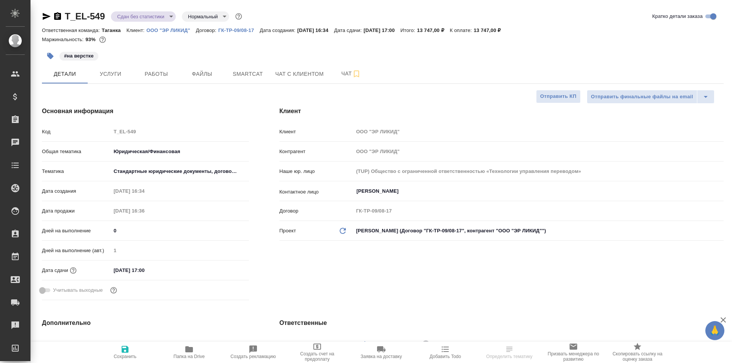
select select "RU"
type textarea "x"
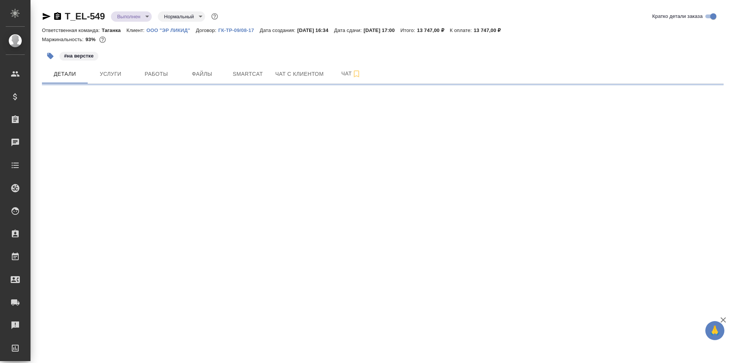
select select "RU"
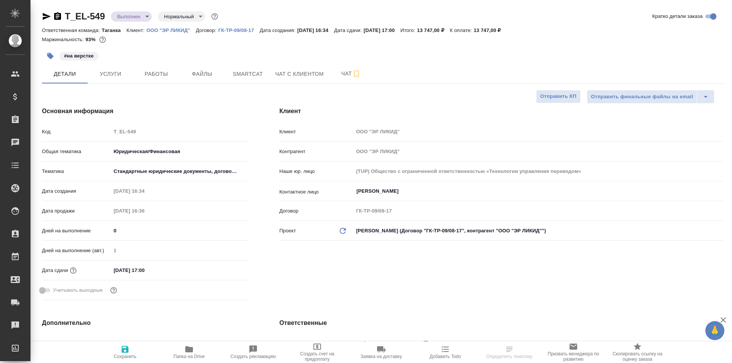
type textarea "x"
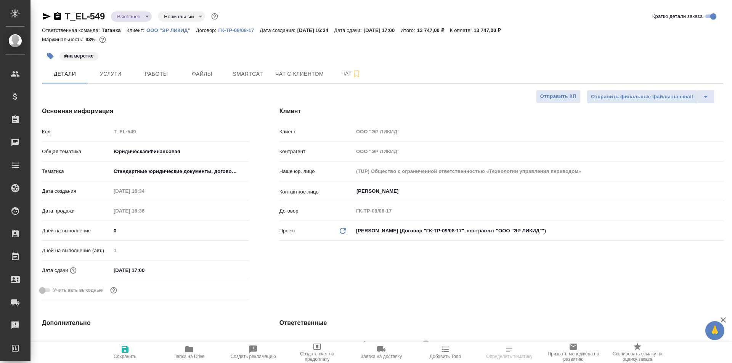
type textarea "x"
type input "[PERSON_NAME]"
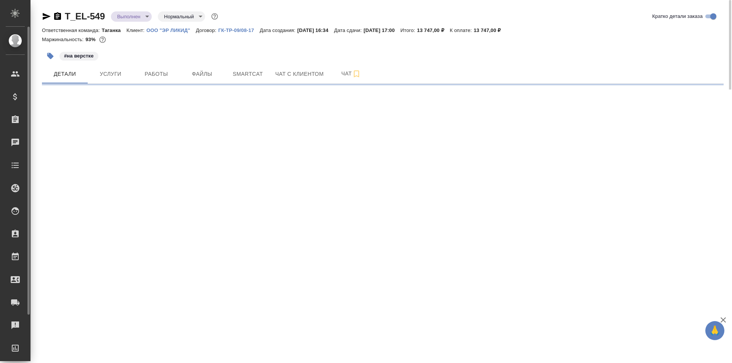
select select "RU"
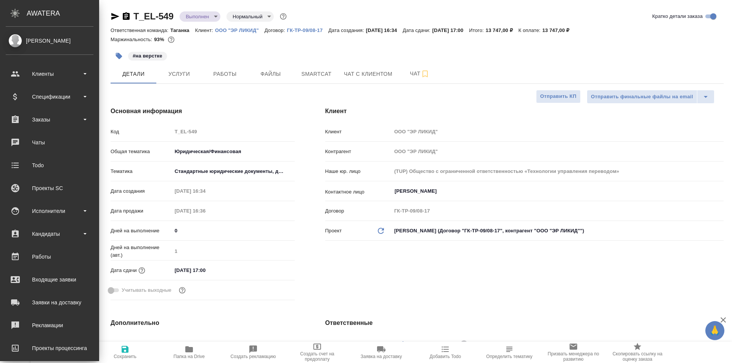
type textarea "x"
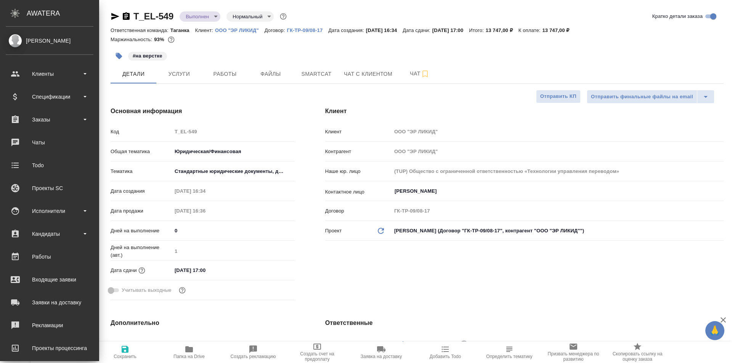
type textarea "x"
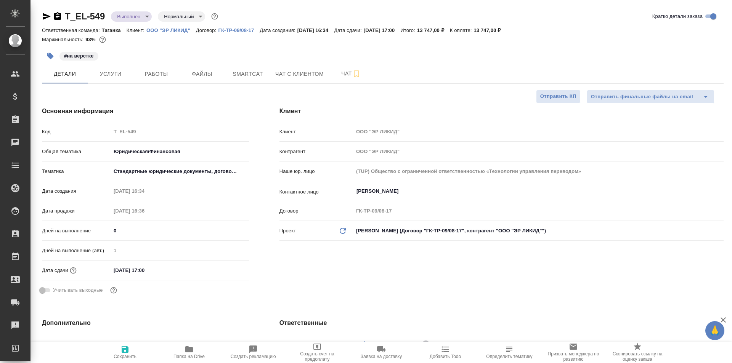
type textarea "x"
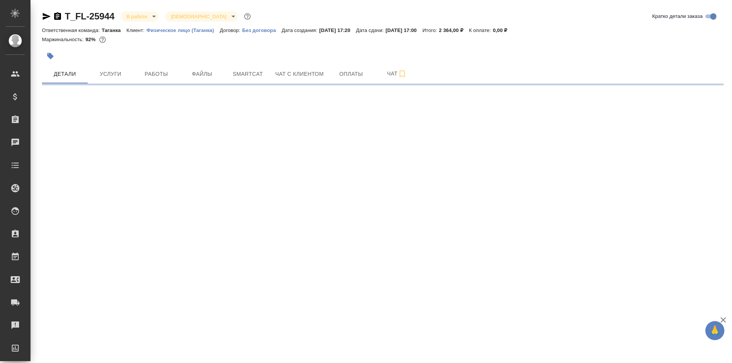
select select "RU"
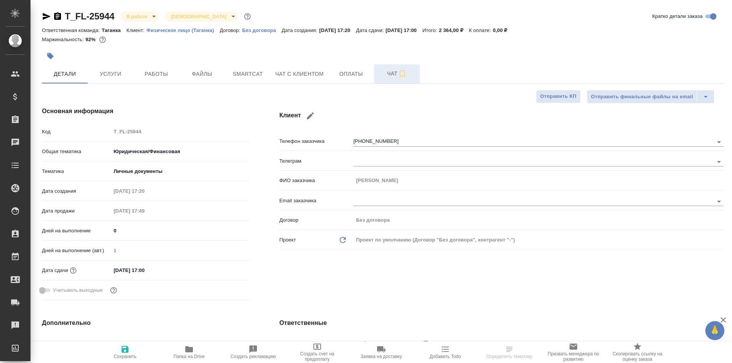
type textarea "x"
click at [301, 74] on span "Чат с клиентом" at bounding box center [299, 74] width 48 height 10
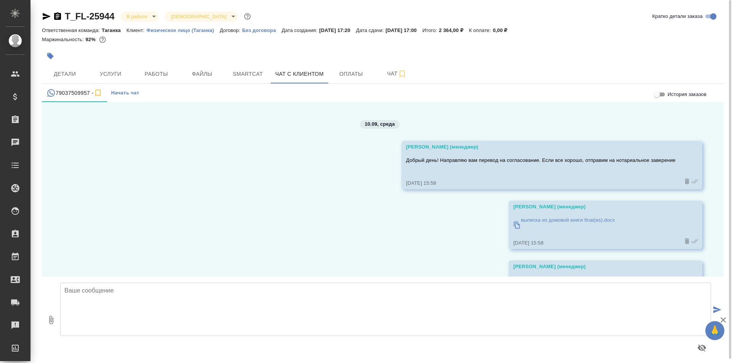
scroll to position [968, 0]
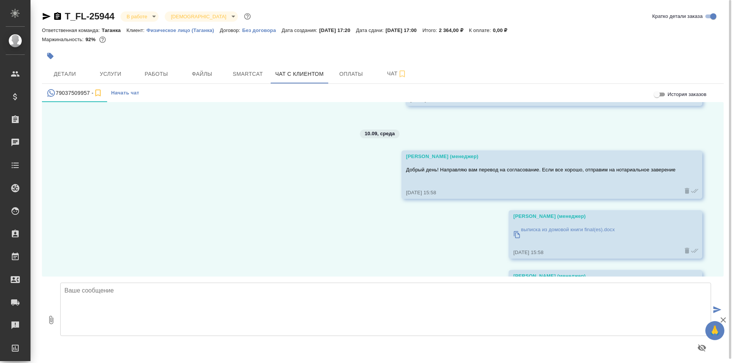
scroll to position [968, 0]
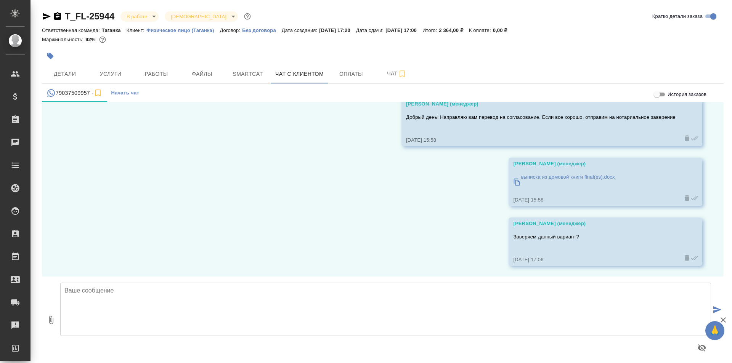
scroll to position [968, 0]
